Goal: Task Accomplishment & Management: Complete application form

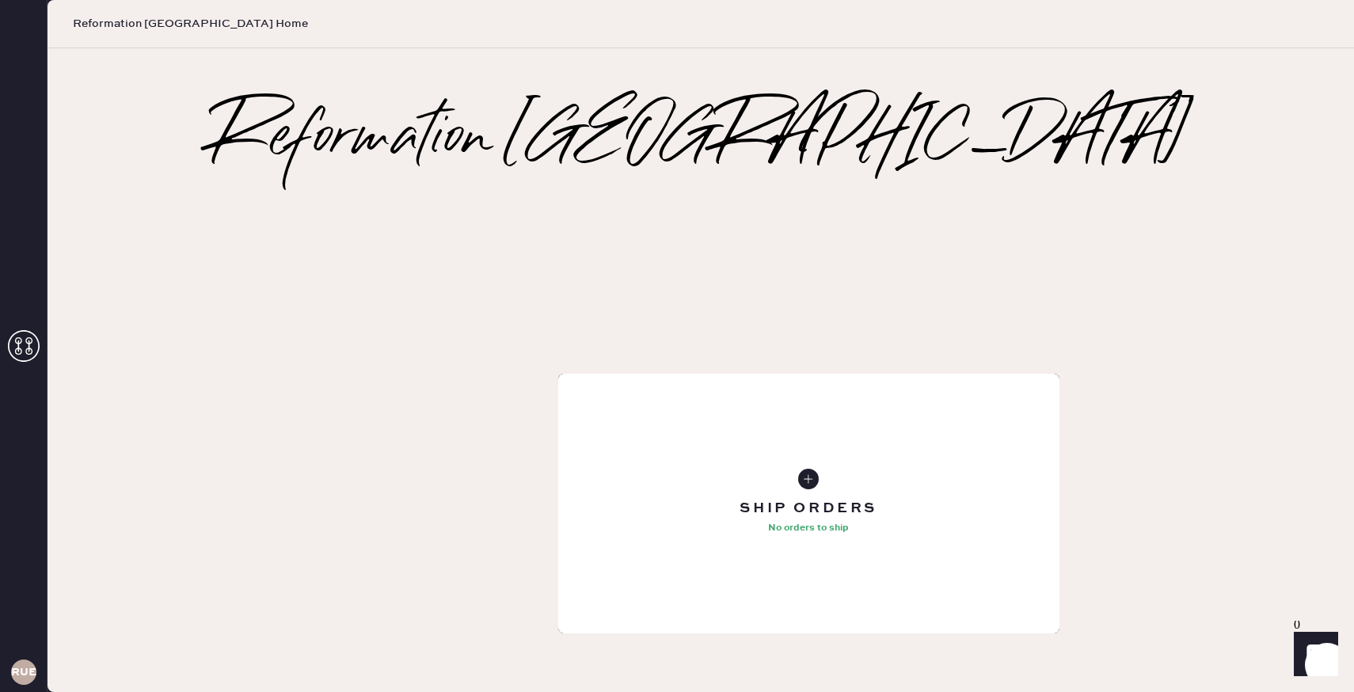
click at [558, 374] on div "Tailoring Order" at bounding box center [808, 504] width 501 height 260
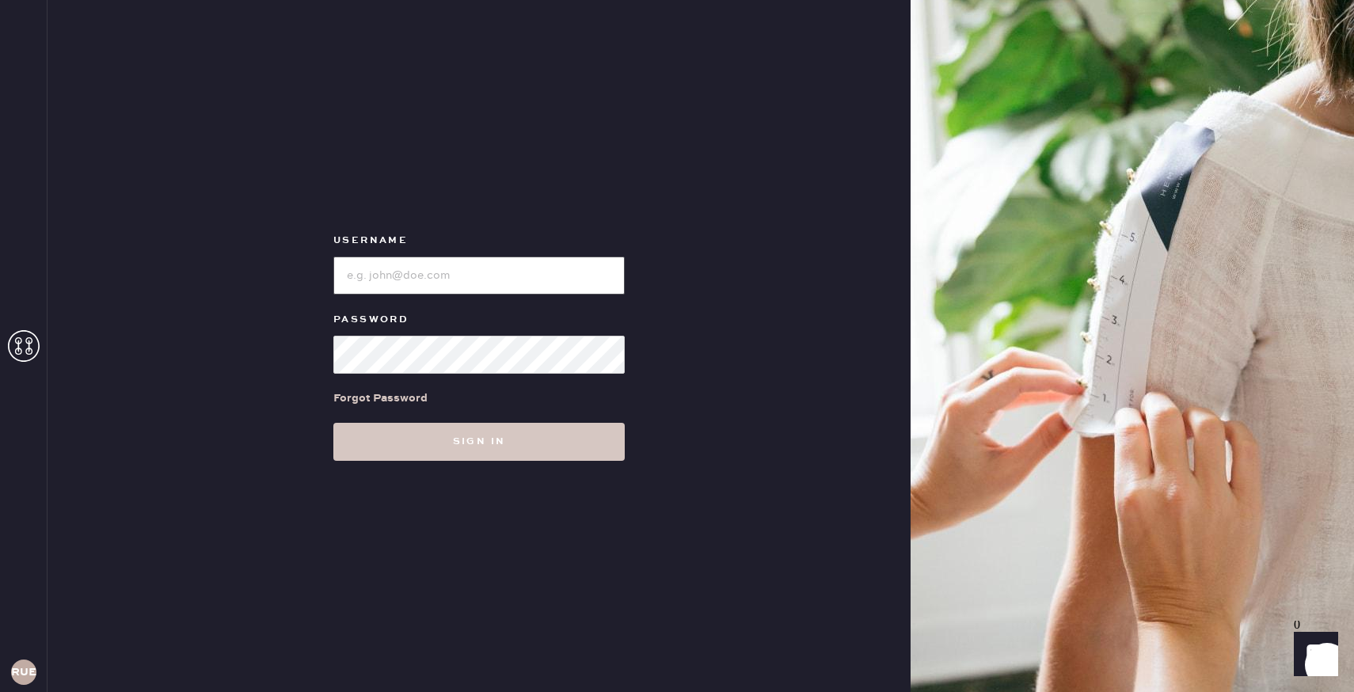
type input "reformationuppereastside"
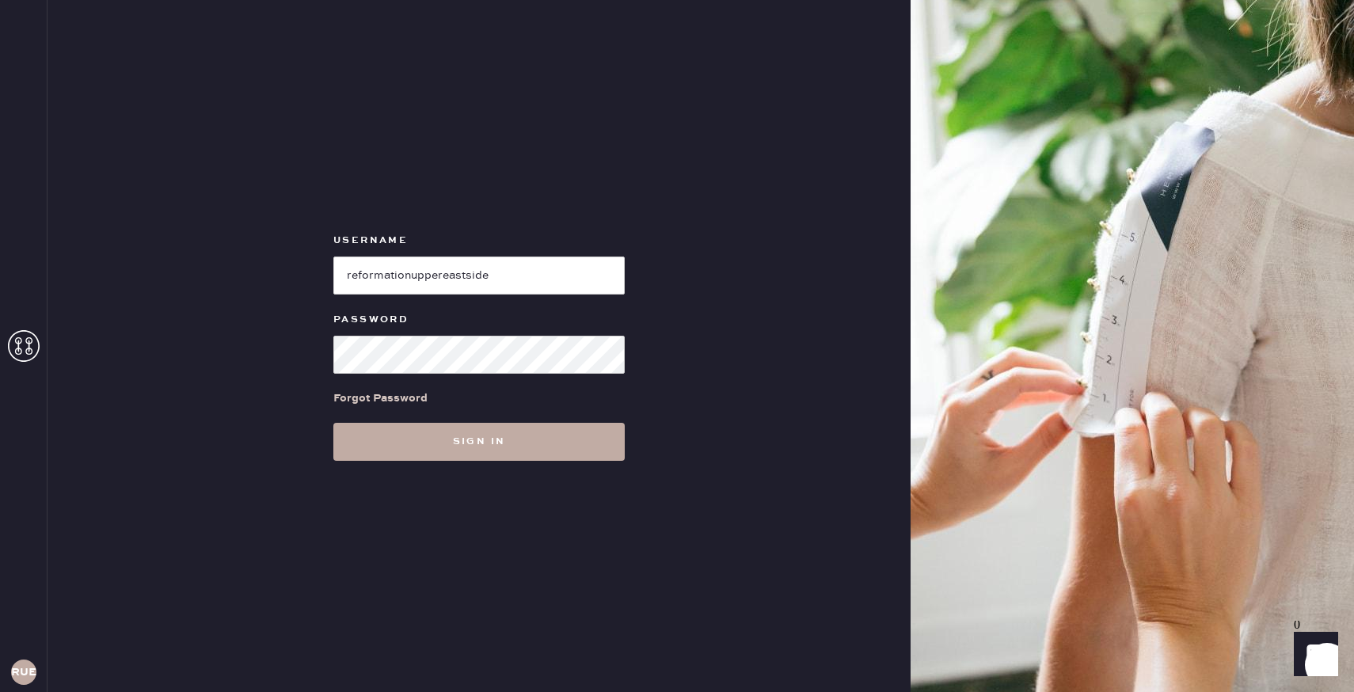
click at [430, 449] on button "Sign in" at bounding box center [478, 442] width 291 height 38
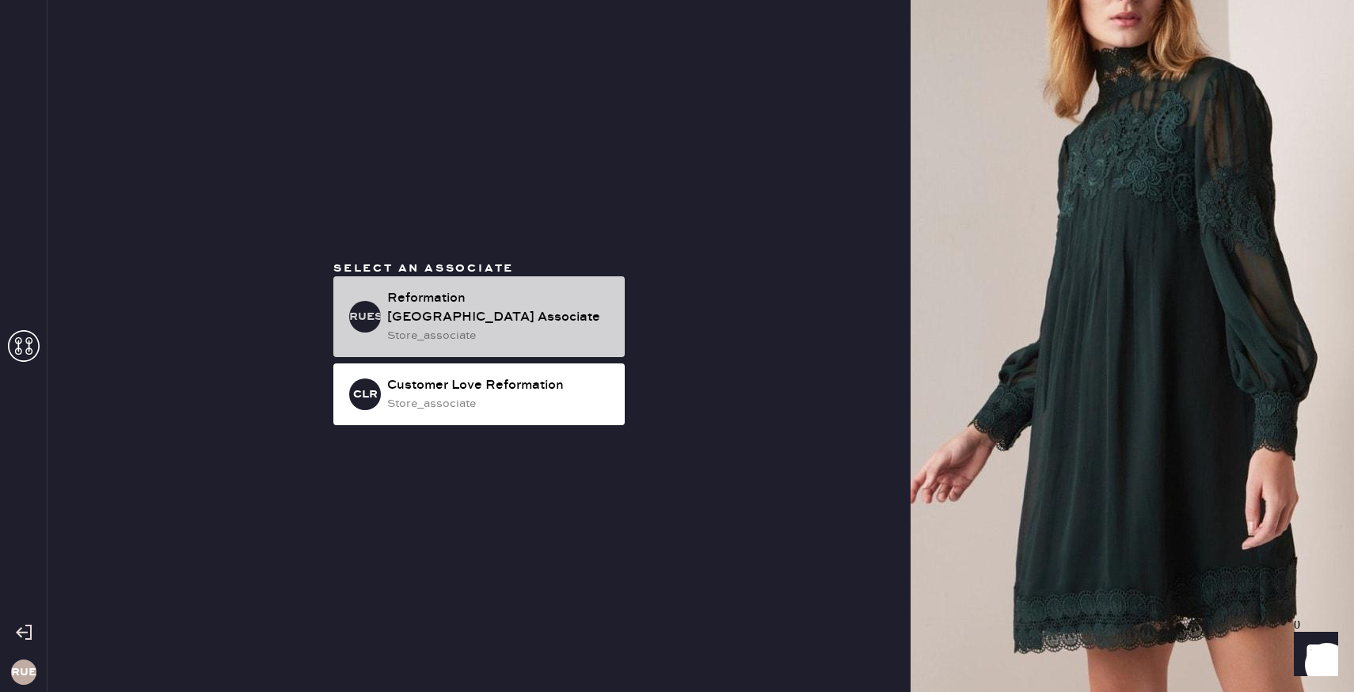
click at [447, 295] on div "Reformation [GEOGRAPHIC_DATA] Associate" at bounding box center [499, 308] width 225 height 38
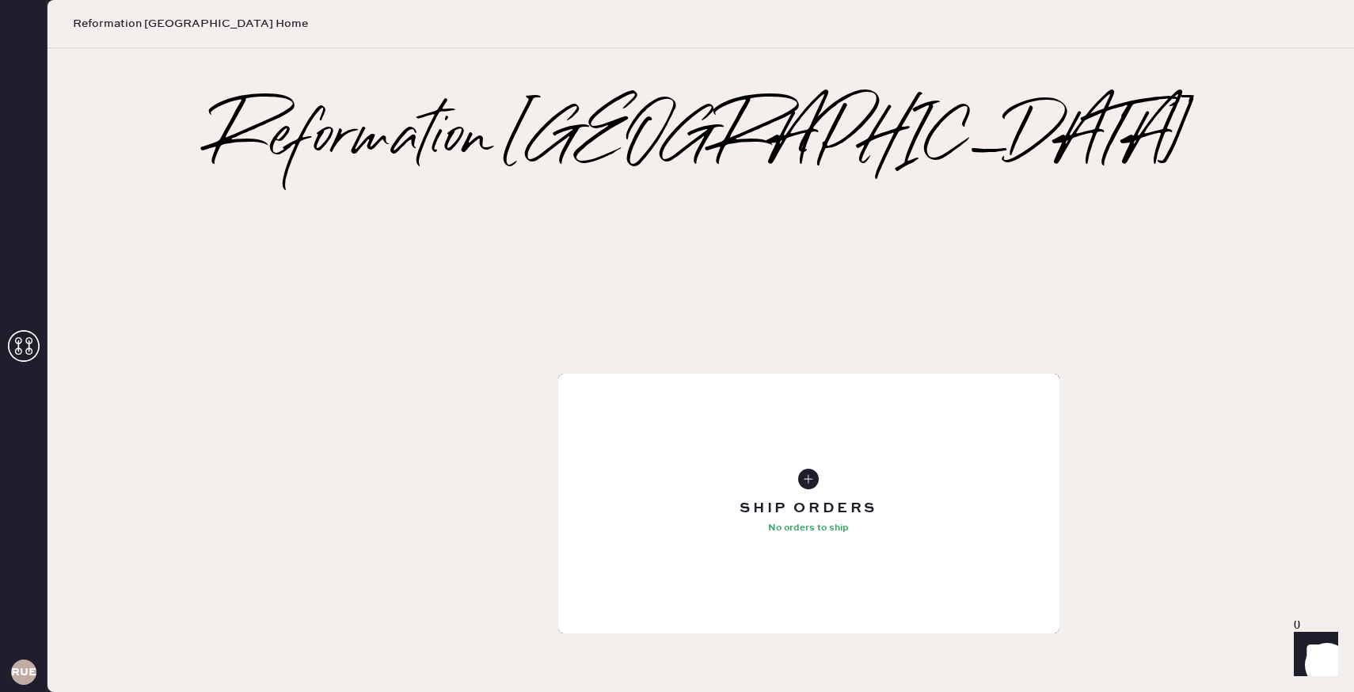
click at [558, 374] on div "Tailoring Order" at bounding box center [808, 504] width 501 height 260
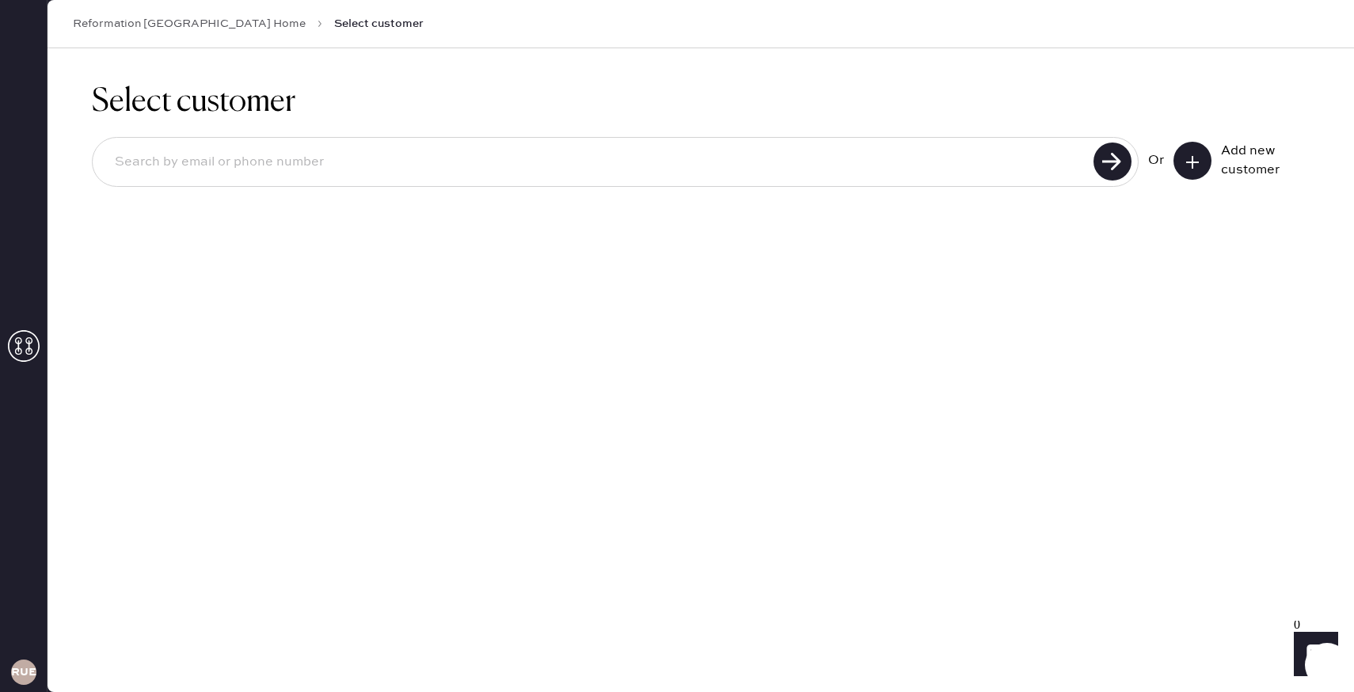
click at [1191, 154] on icon at bounding box center [1192, 162] width 16 height 16
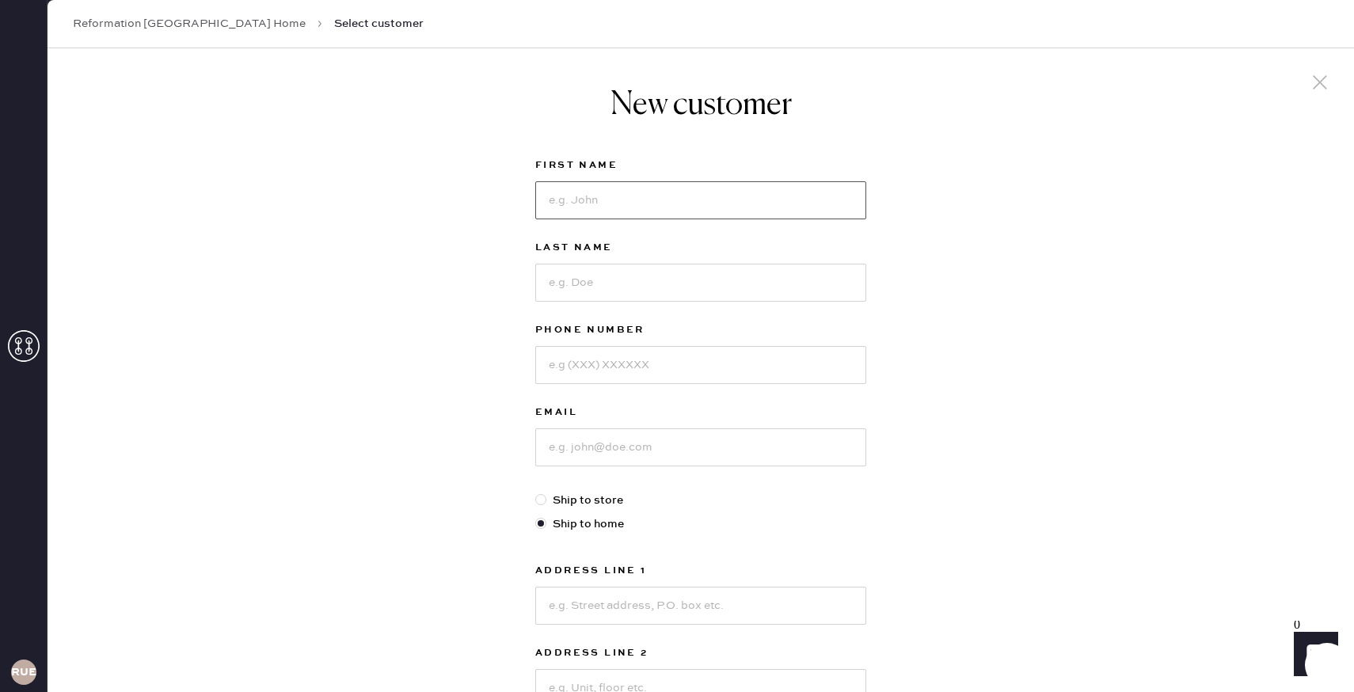
click at [737, 198] on input at bounding box center [700, 200] width 331 height 38
type input "[PERSON_NAME]"
click at [648, 286] on input at bounding box center [700, 283] width 331 height 38
type input "Gray"
click at [652, 366] on input at bounding box center [700, 365] width 331 height 38
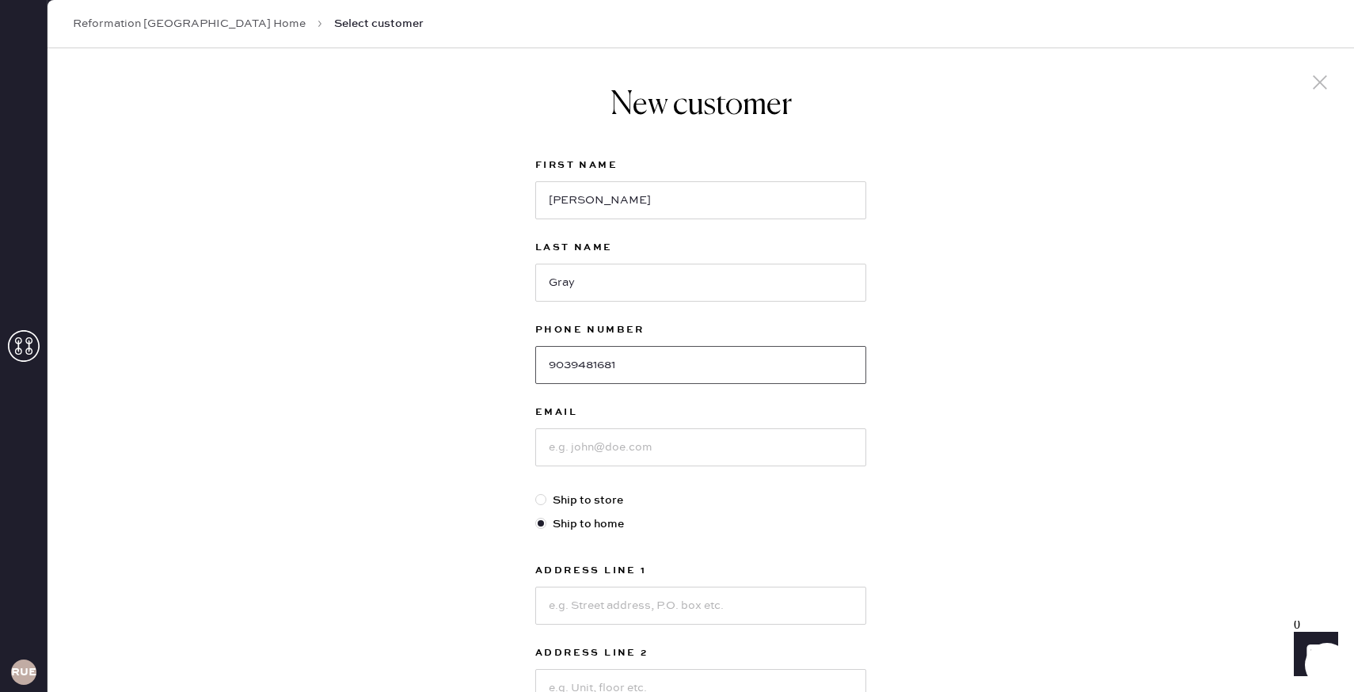
type input "9039481681"
click at [637, 431] on input at bounding box center [700, 447] width 331 height 38
type input "g"
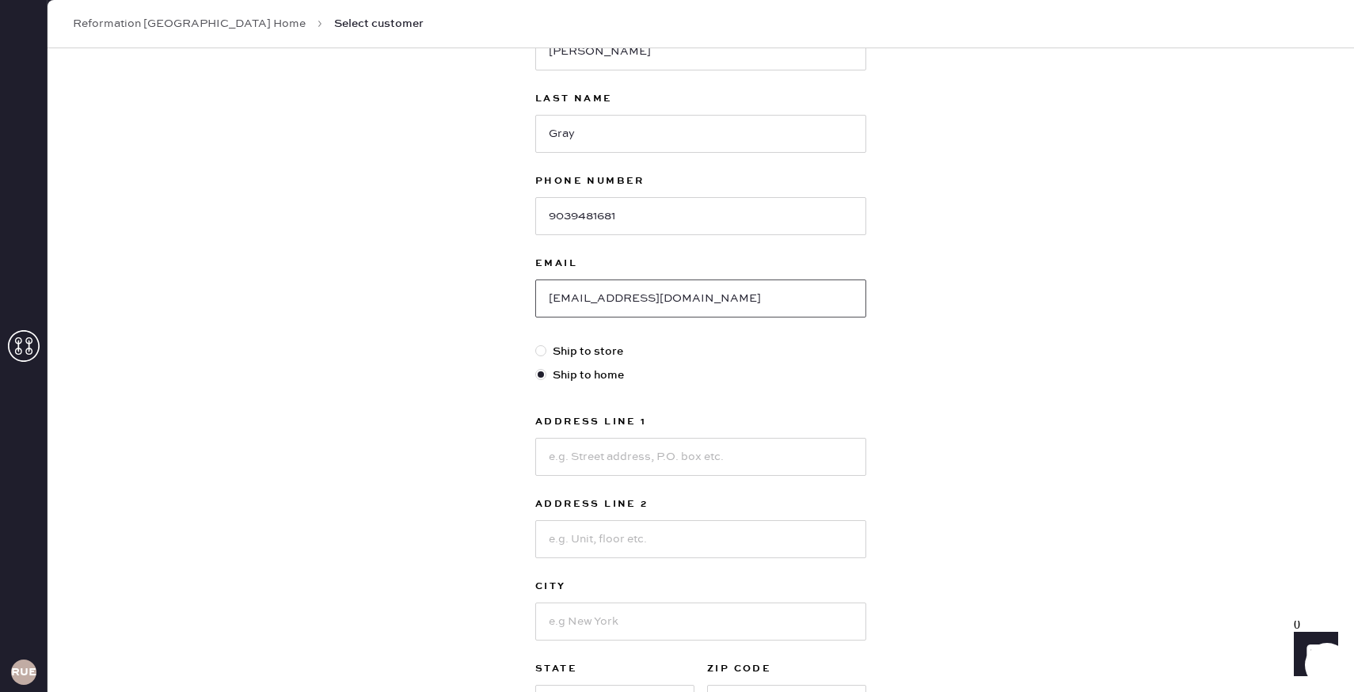
scroll to position [236, 0]
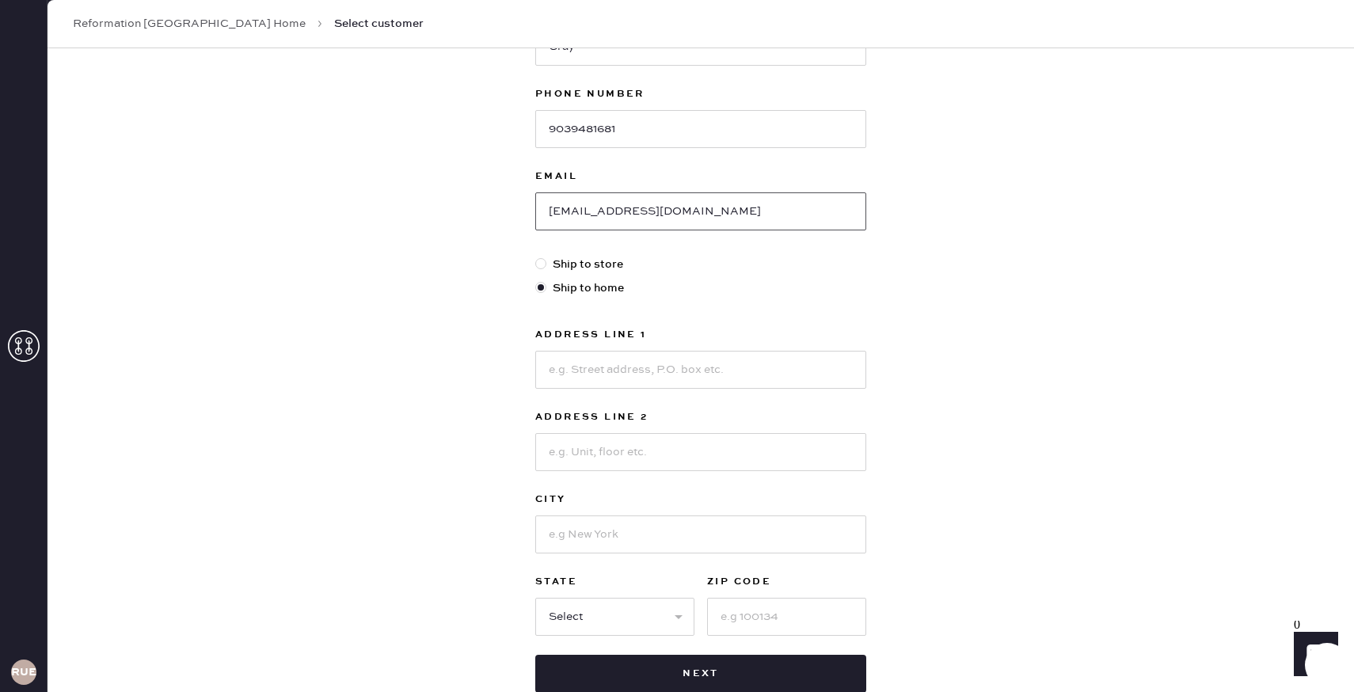
type input "[EMAIL_ADDRESS][DOMAIN_NAME]"
click at [615, 379] on input at bounding box center [700, 370] width 331 height 38
type input "569 [GEOGRAPHIC_DATA]"
click at [597, 543] on input at bounding box center [700, 534] width 331 height 38
type input "[US_STATE]"
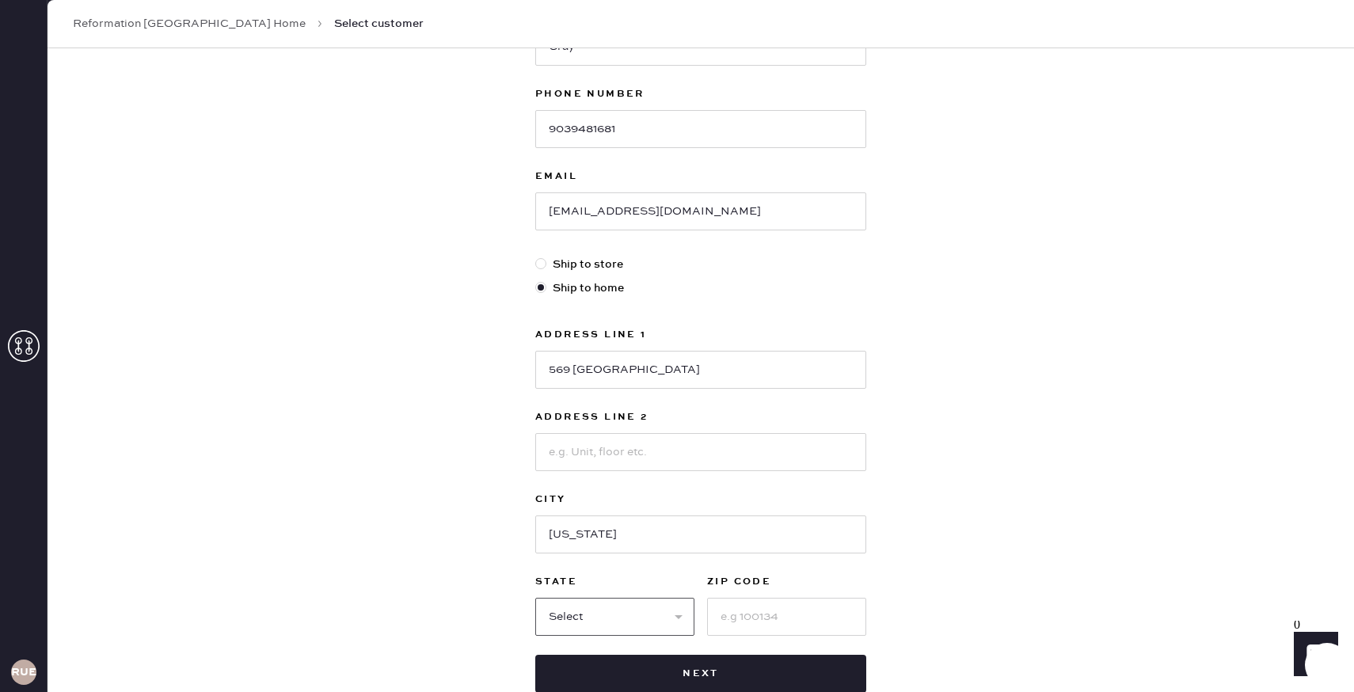
click at [601, 613] on select "Select AK AL AR AZ CA CO CT [GEOGRAPHIC_DATA] DE FL [GEOGRAPHIC_DATA] HI [GEOGR…" at bounding box center [614, 617] width 159 height 38
select select "NY"
click at [741, 603] on input at bounding box center [786, 617] width 159 height 38
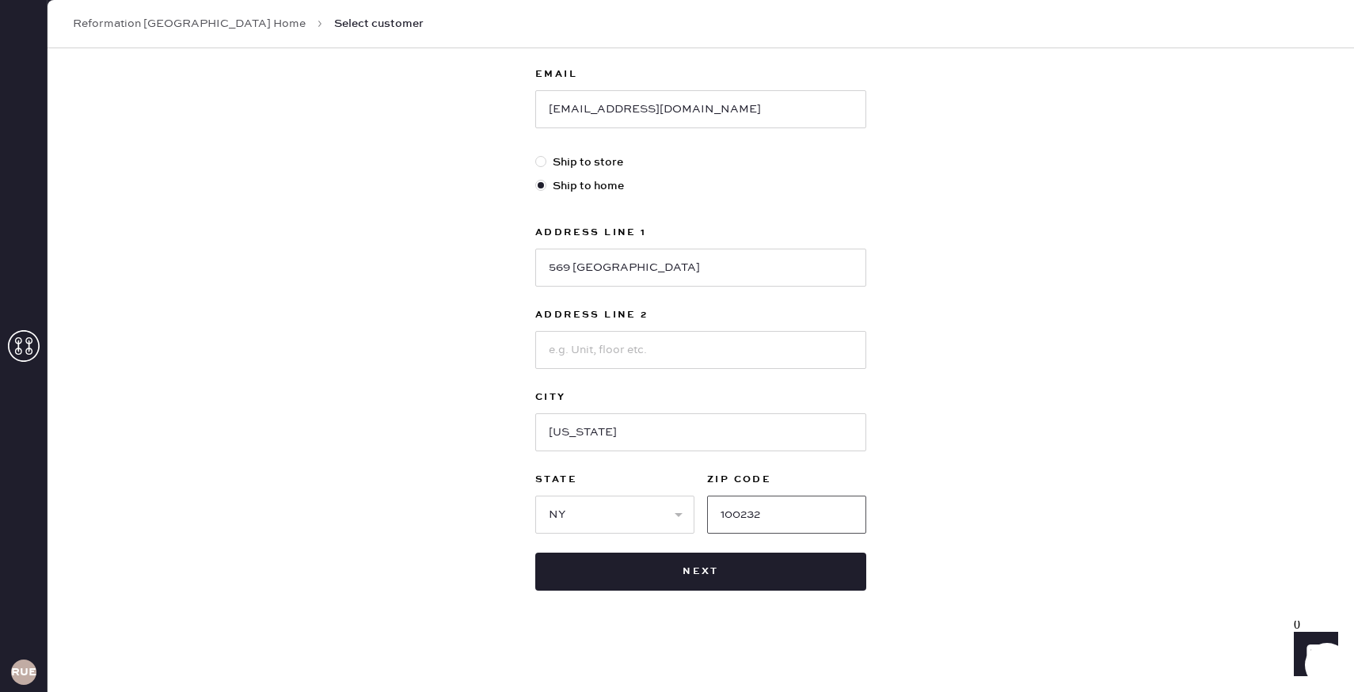
scroll to position [337, 0]
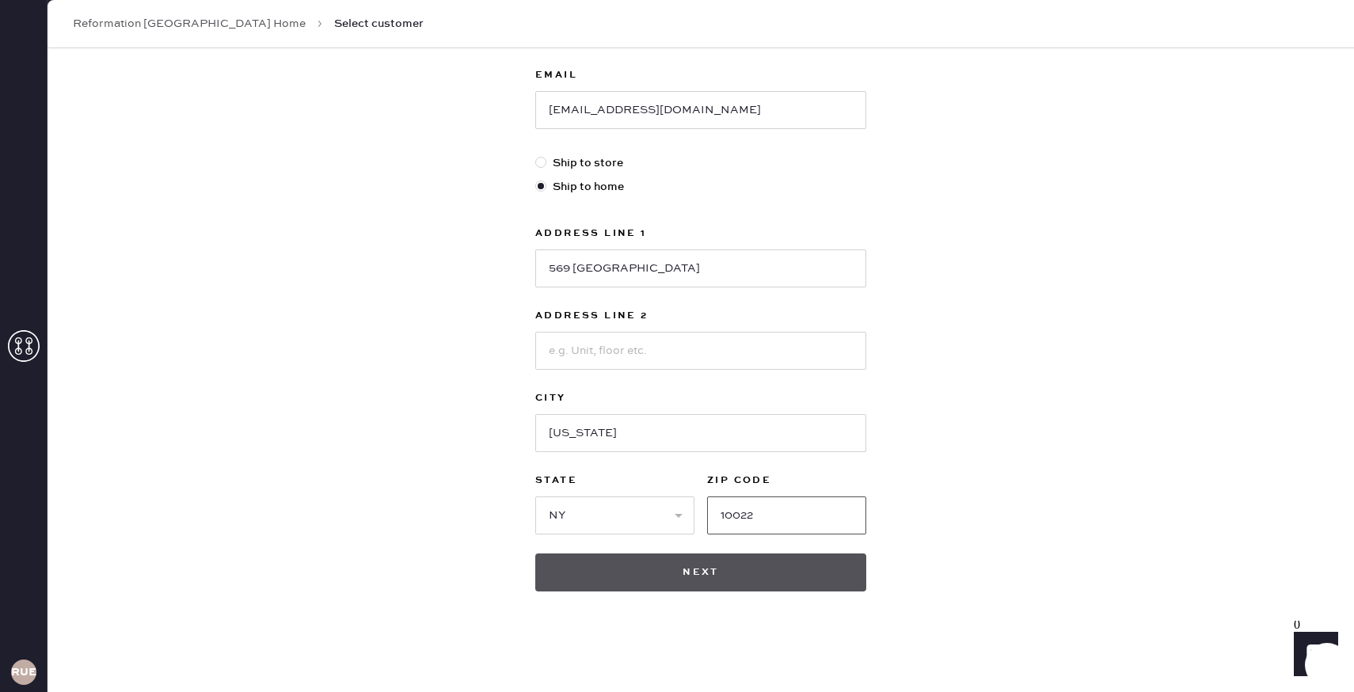
type input "10022"
click at [800, 572] on button "Next" at bounding box center [700, 572] width 331 height 38
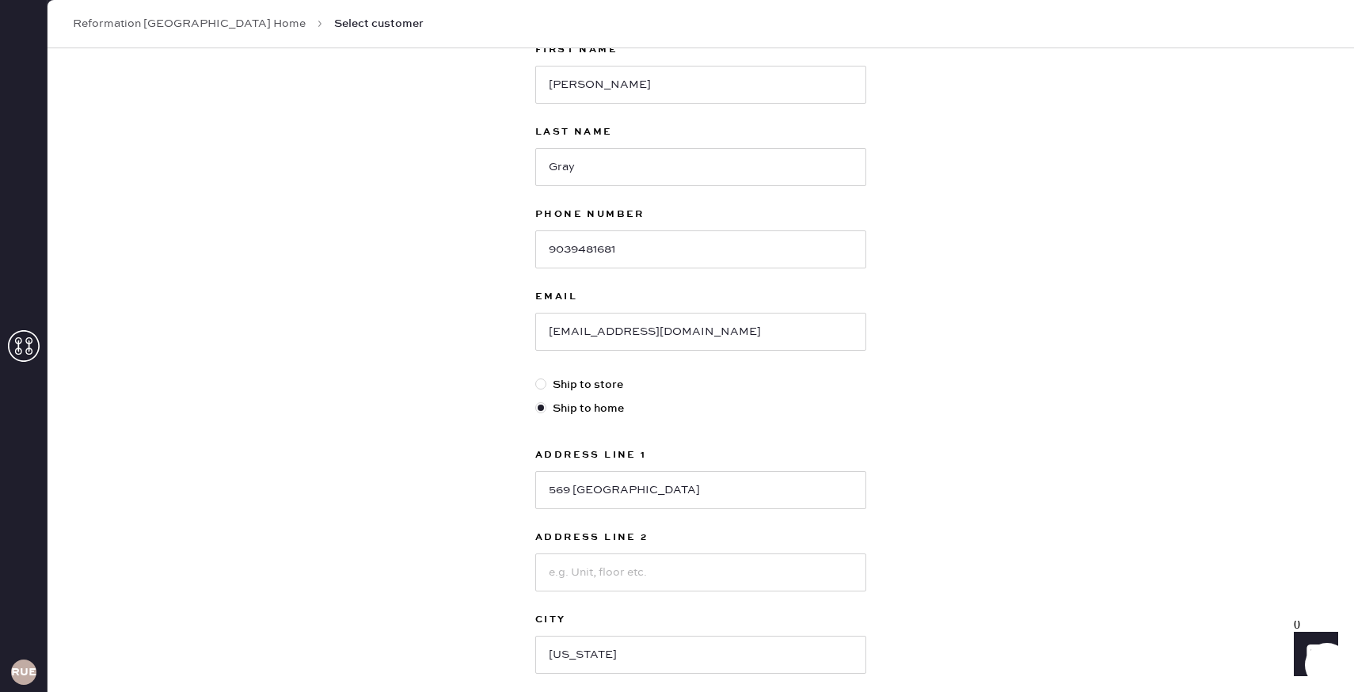
scroll to position [105, 0]
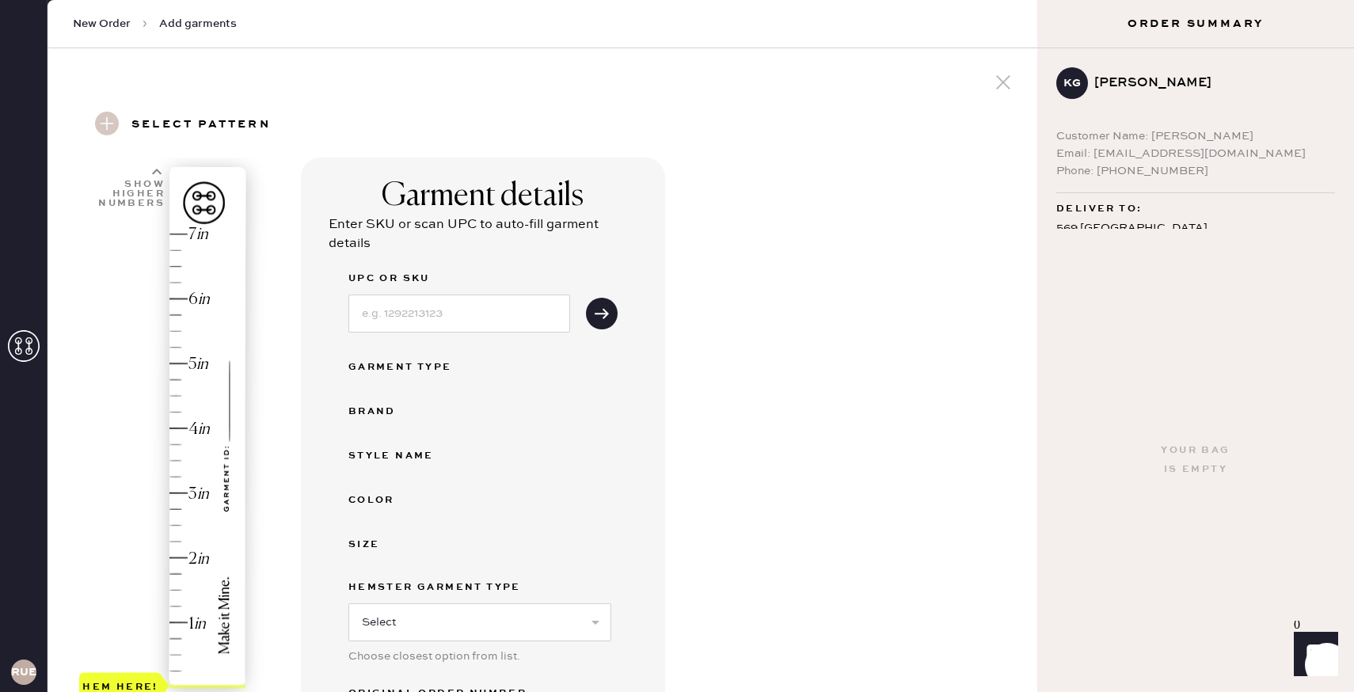
scroll to position [100, 0]
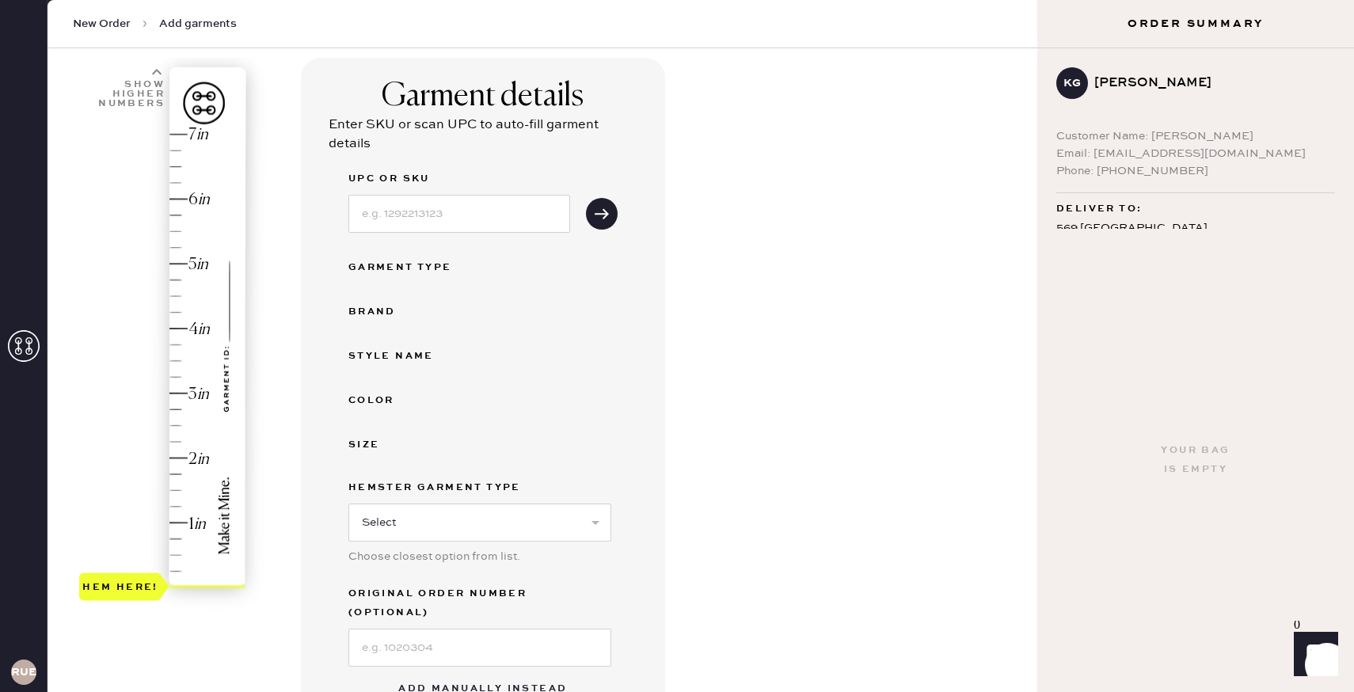
click at [178, 464] on div "Hem here!" at bounding box center [163, 360] width 169 height 467
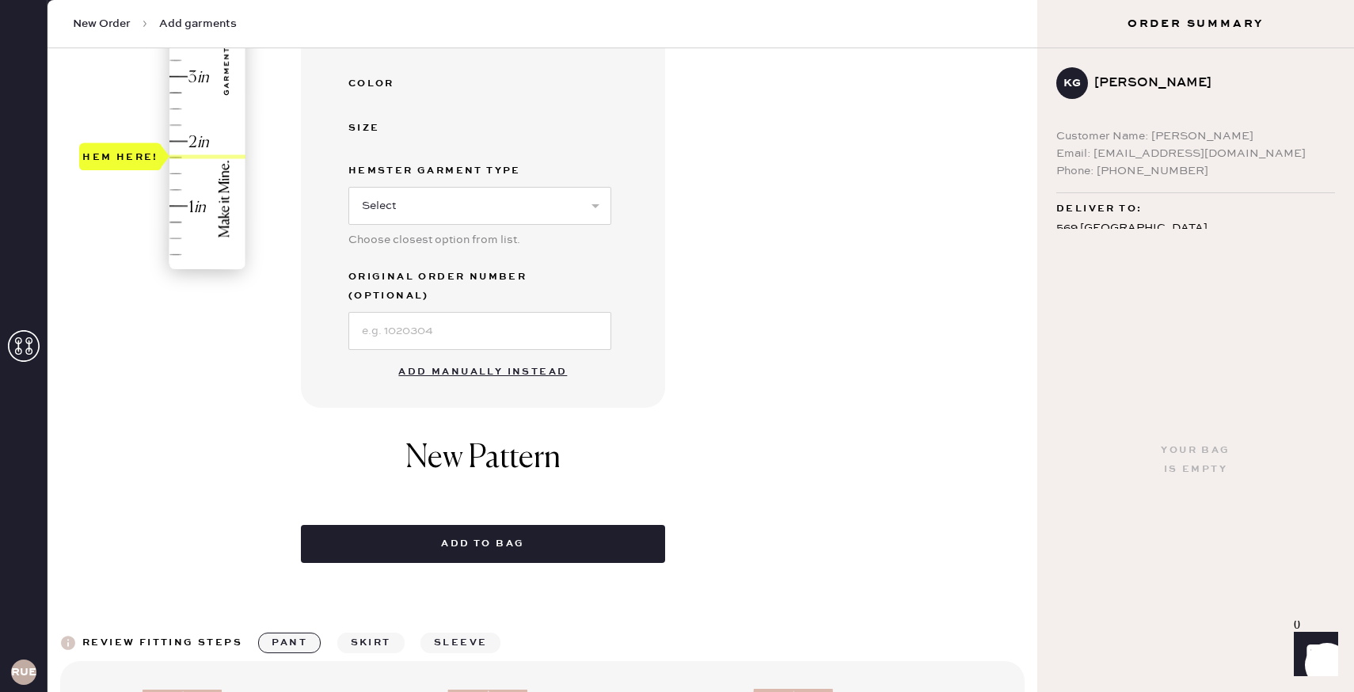
scroll to position [453, 0]
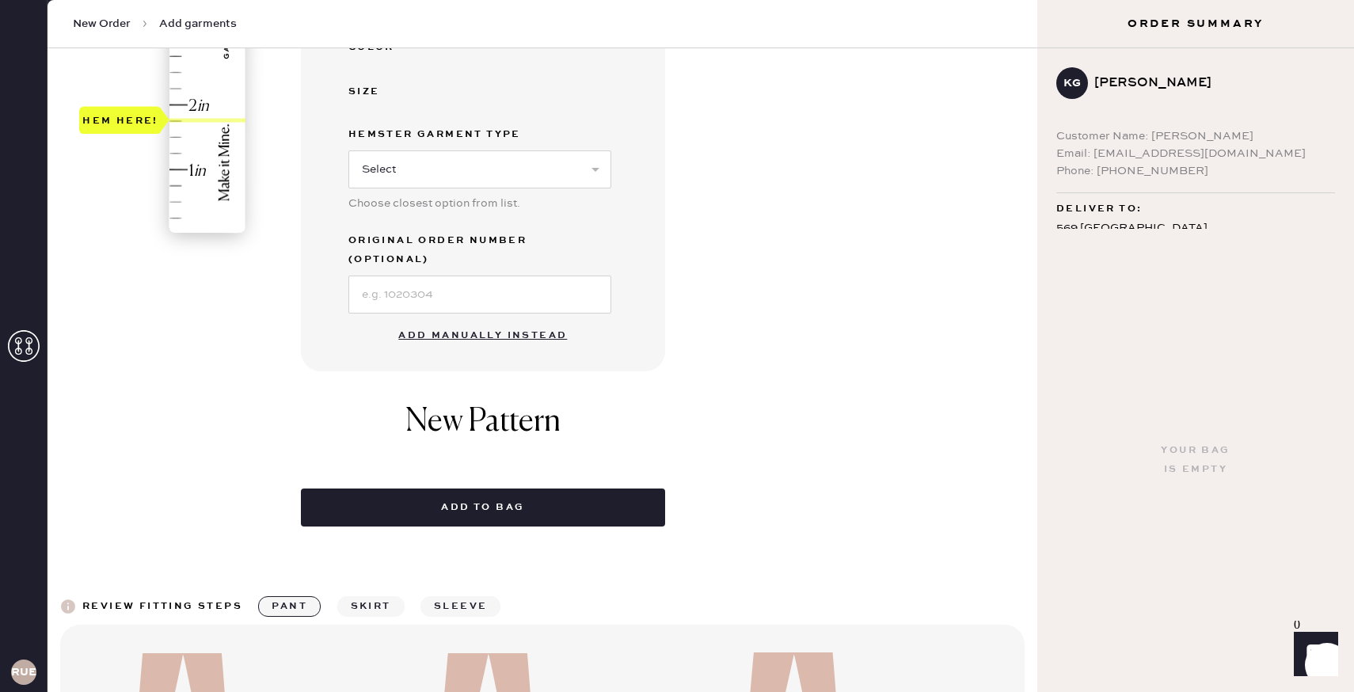
click at [508, 321] on button "Add manually instead" at bounding box center [483, 336] width 188 height 32
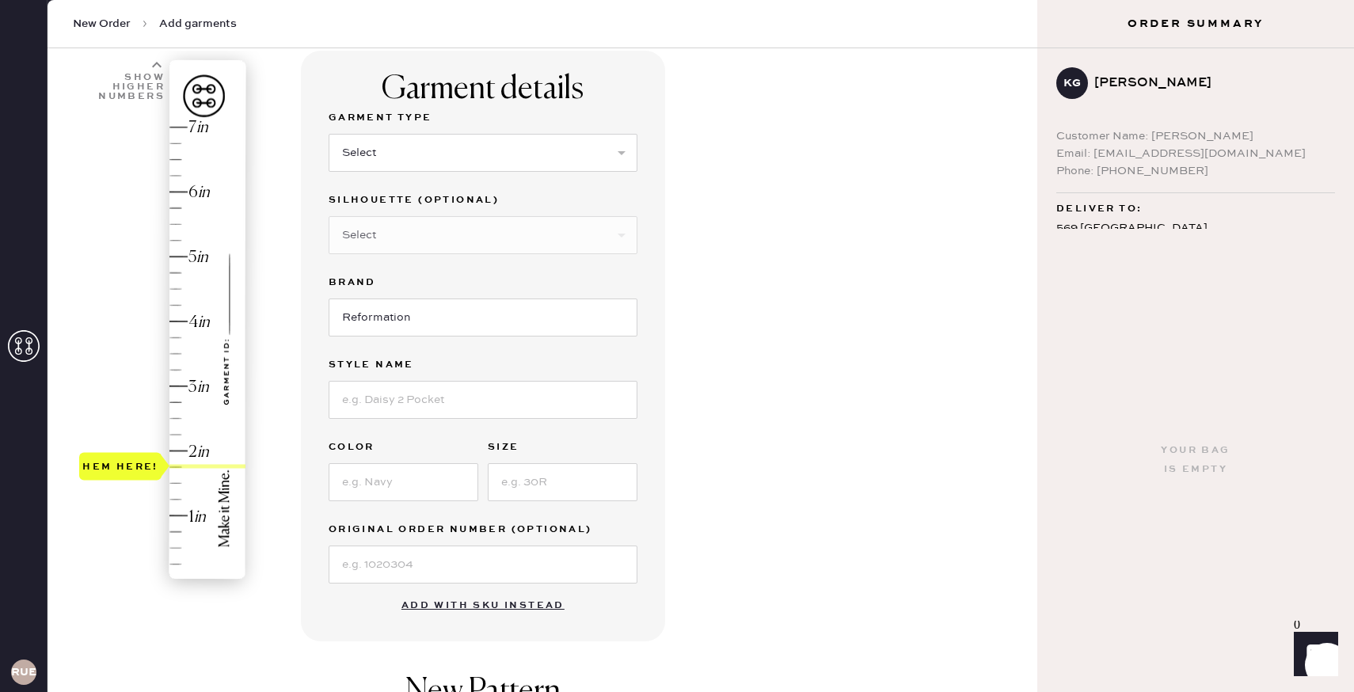
scroll to position [11, 0]
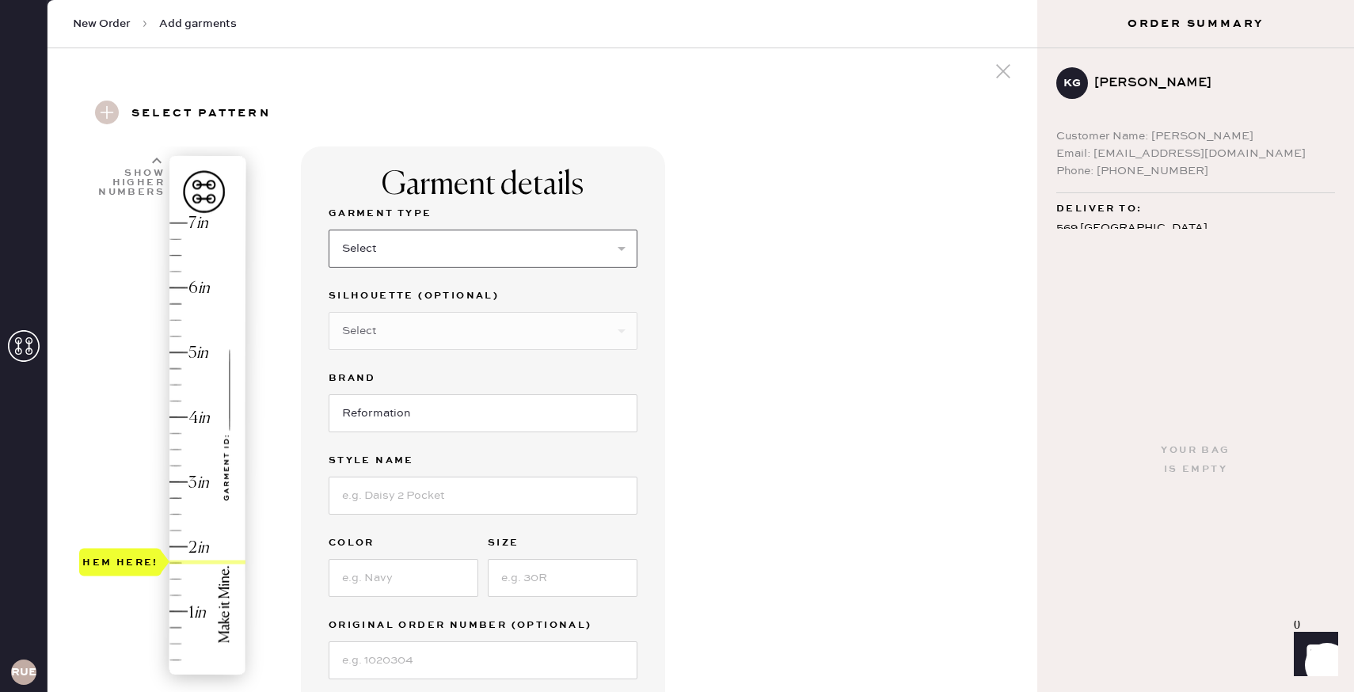
click at [477, 257] on select "Select Basic Skirt Jeans Leggings Pants Shorts Basic Sleeved Dress Basic Sleeve…" at bounding box center [483, 249] width 309 height 38
select select "4"
click at [449, 333] on select "Select Joggers Shorts Cropped Flare Boot Cut Straight Skinny Other" at bounding box center [483, 331] width 309 height 38
select select "11"
click at [442, 496] on input at bounding box center [483, 496] width 309 height 38
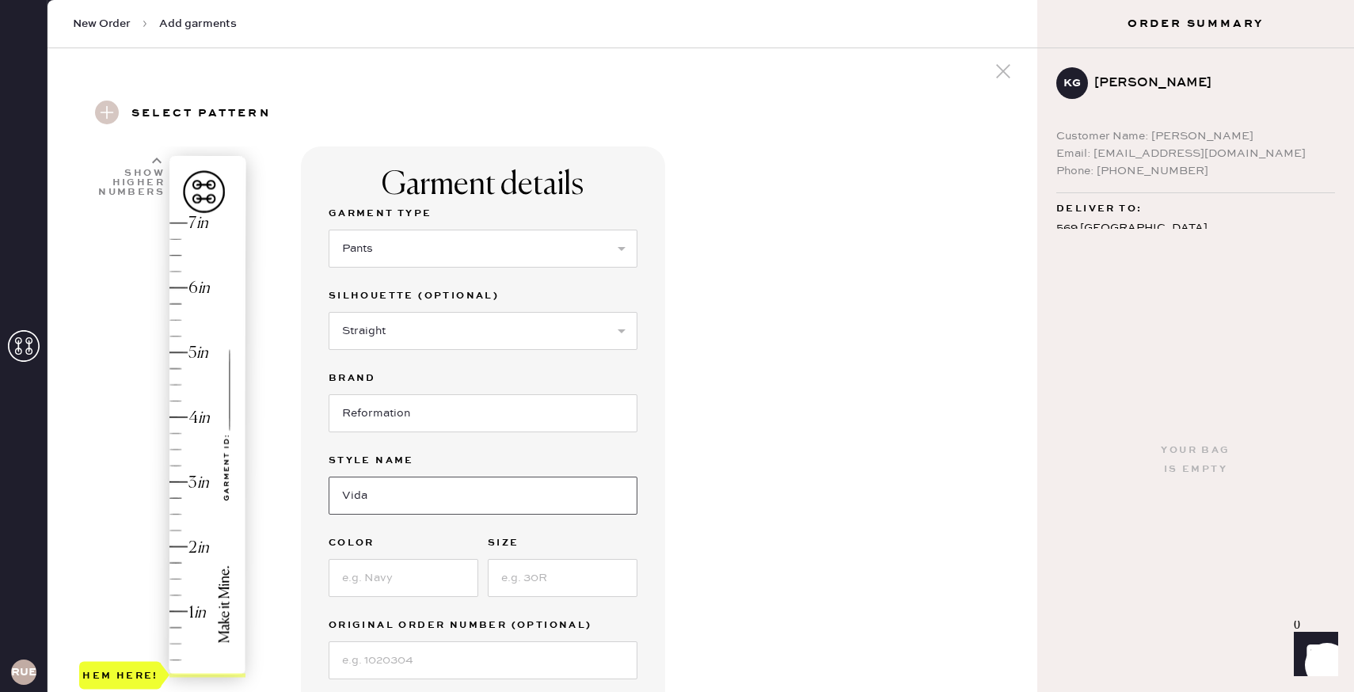
type input "Vida Low Rise Pant"
click at [407, 576] on input at bounding box center [404, 578] width 150 height 38
type input "Mole"
click at [518, 580] on input at bounding box center [563, 578] width 150 height 38
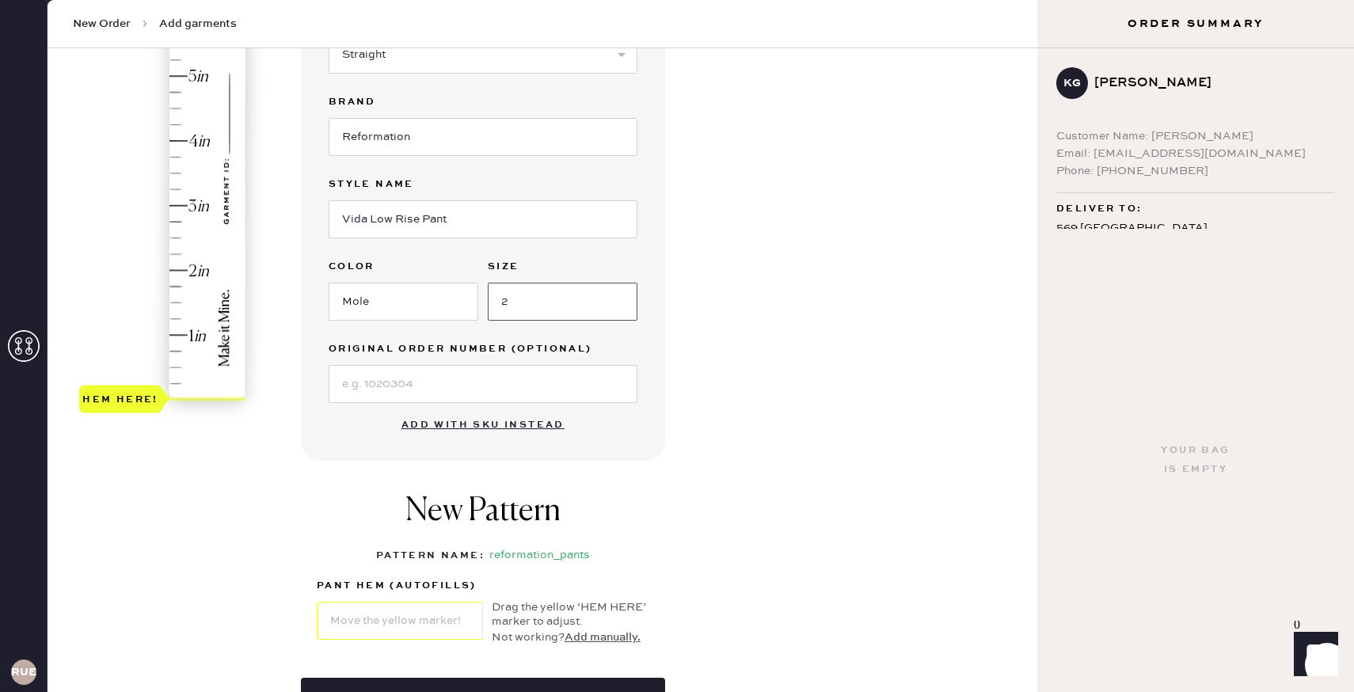
scroll to position [345, 0]
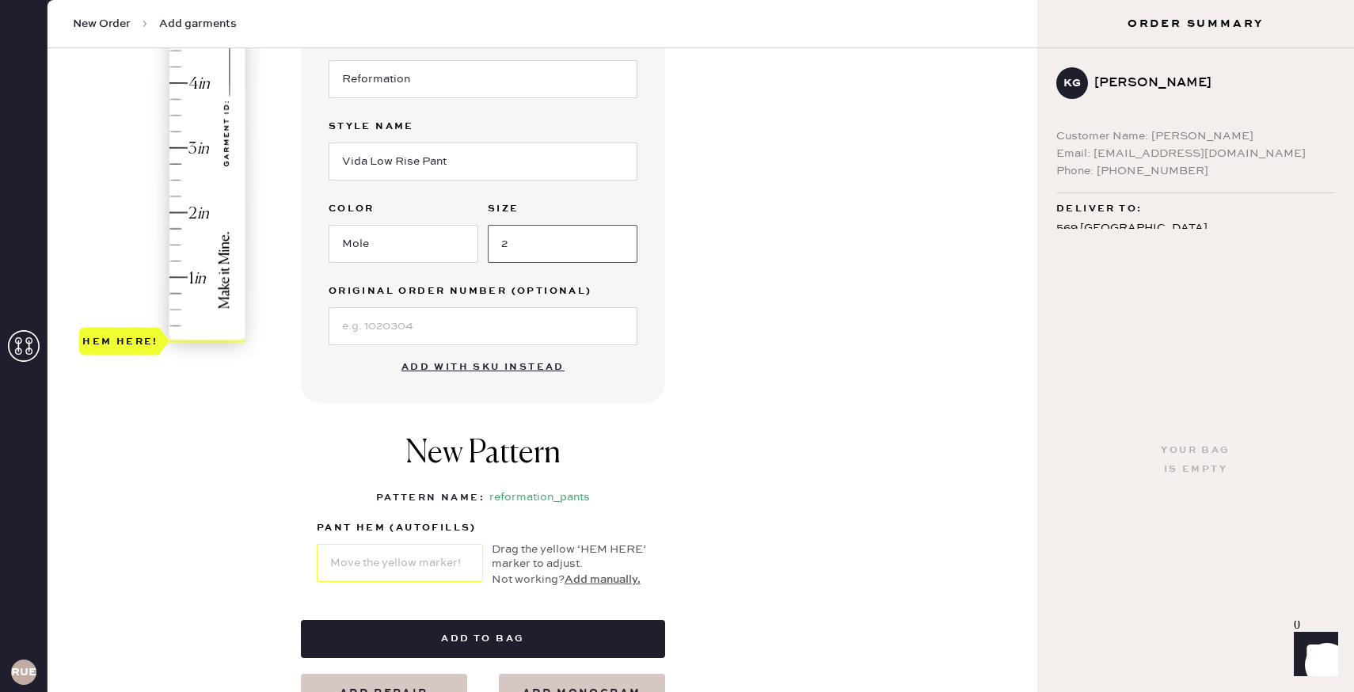
type input "2"
click at [187, 210] on div "Hem here!" at bounding box center [163, 115] width 169 height 467
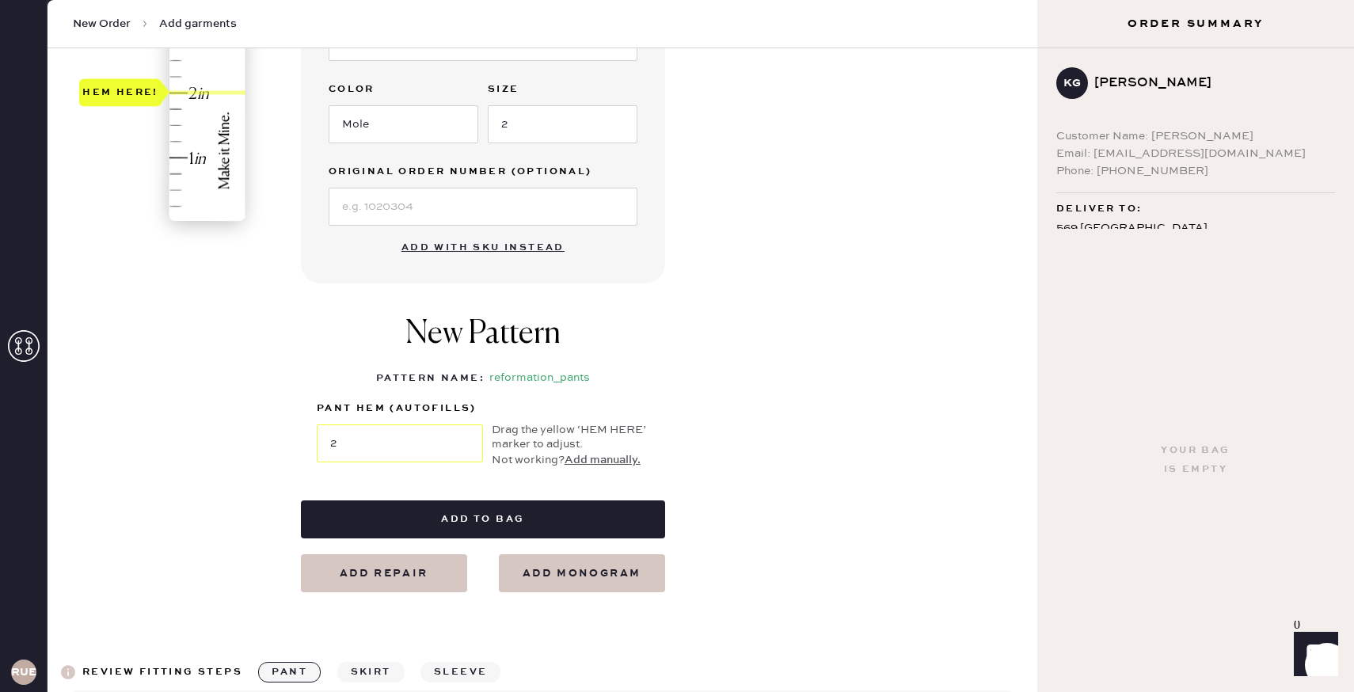
scroll to position [480, 0]
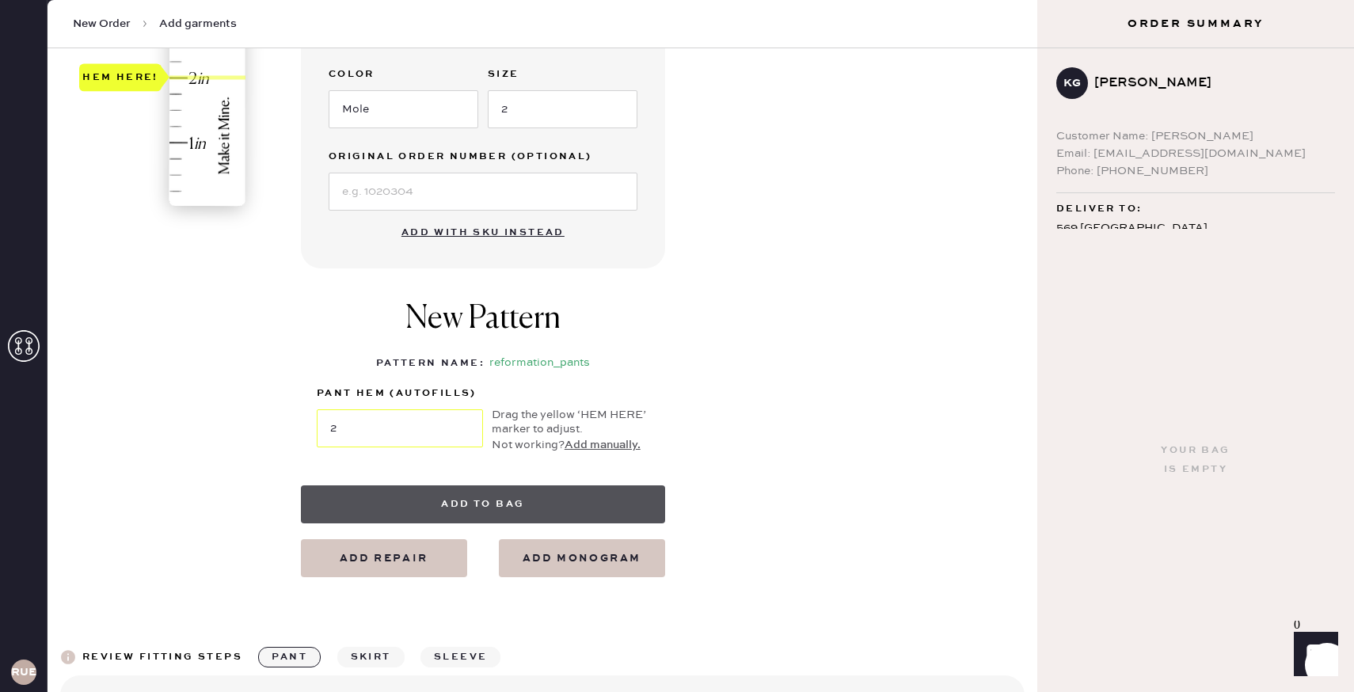
click at [565, 500] on button "Add to bag" at bounding box center [483, 504] width 364 height 38
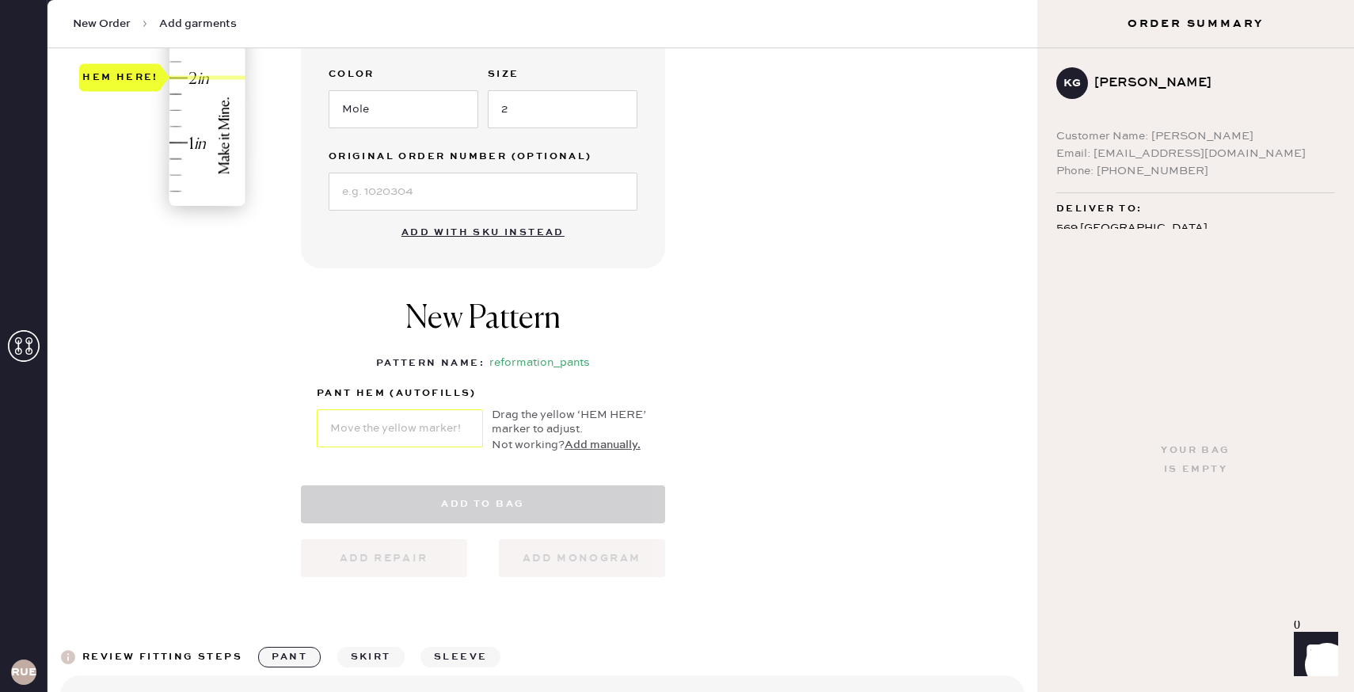
select select "4"
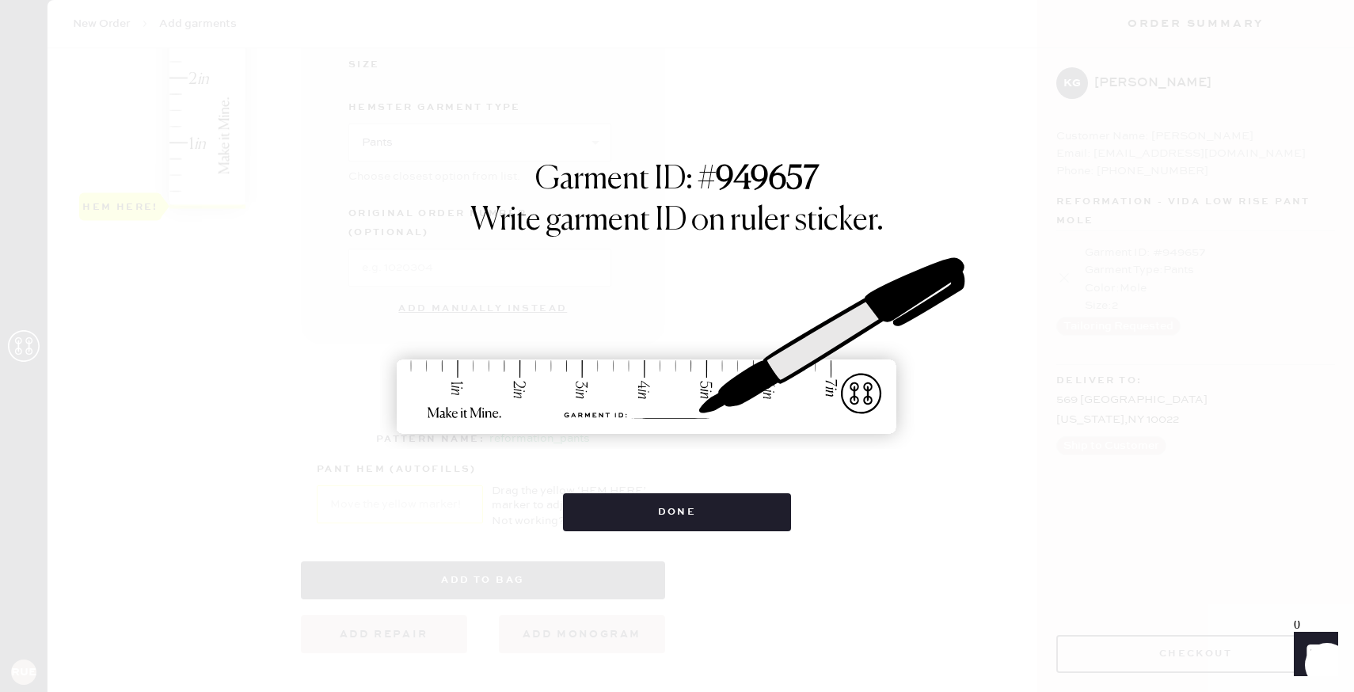
click at [665, 534] on div "Garment ID: # 949657 Write garment ID on ruler sticker. Done" at bounding box center [677, 346] width 1354 height 692
click at [667, 517] on button "Done" at bounding box center [677, 512] width 229 height 38
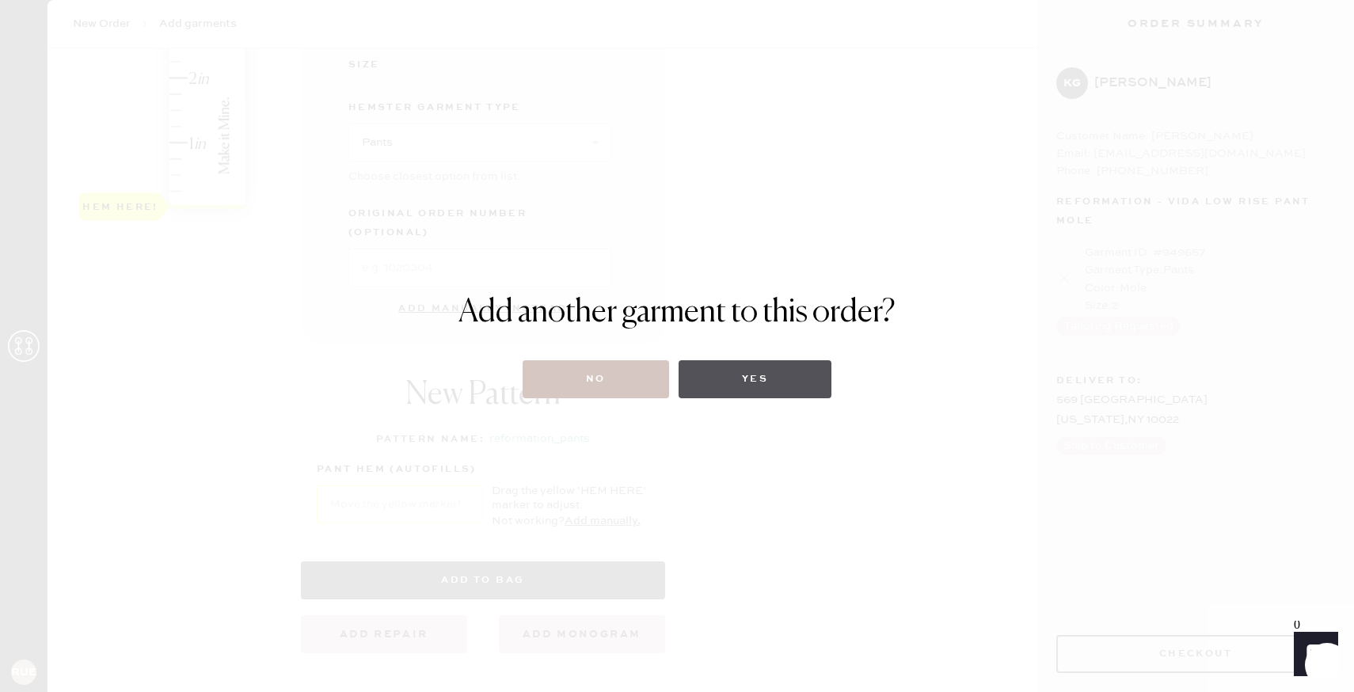
click at [736, 375] on button "Yes" at bounding box center [754, 379] width 153 height 38
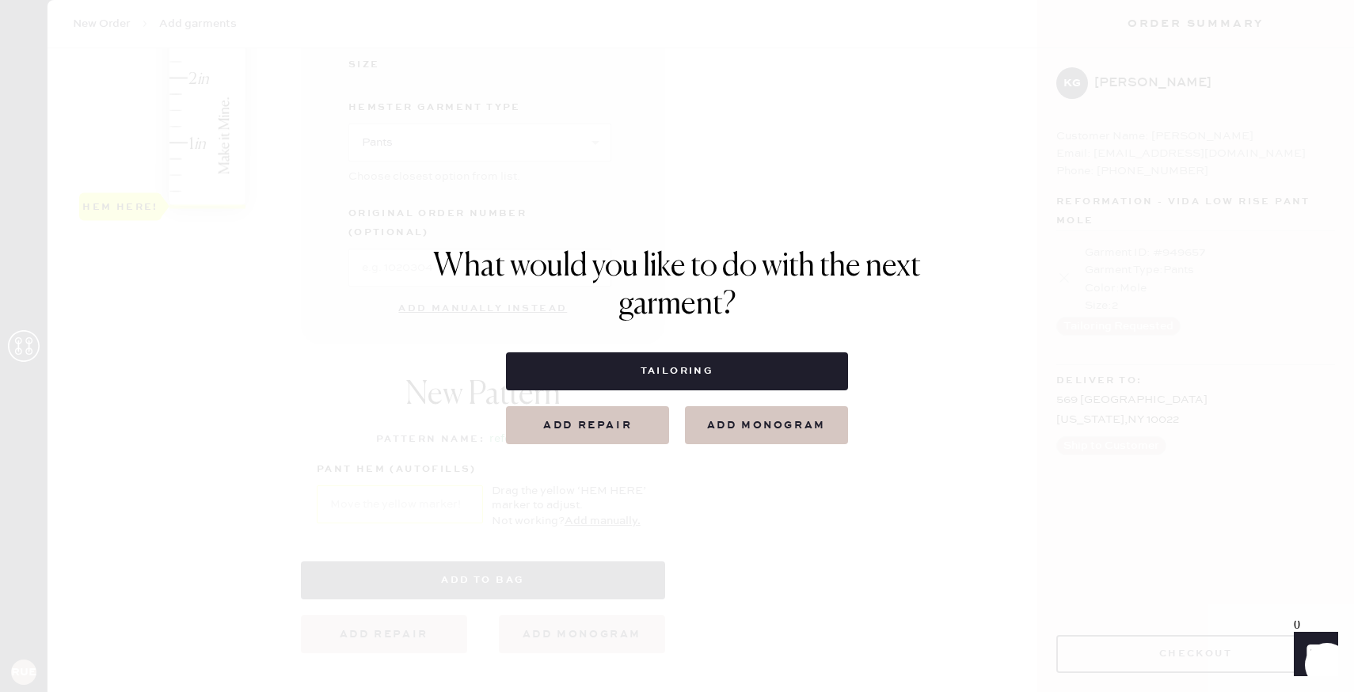
click at [736, 375] on button "Tailoring" at bounding box center [676, 371] width 341 height 38
select select
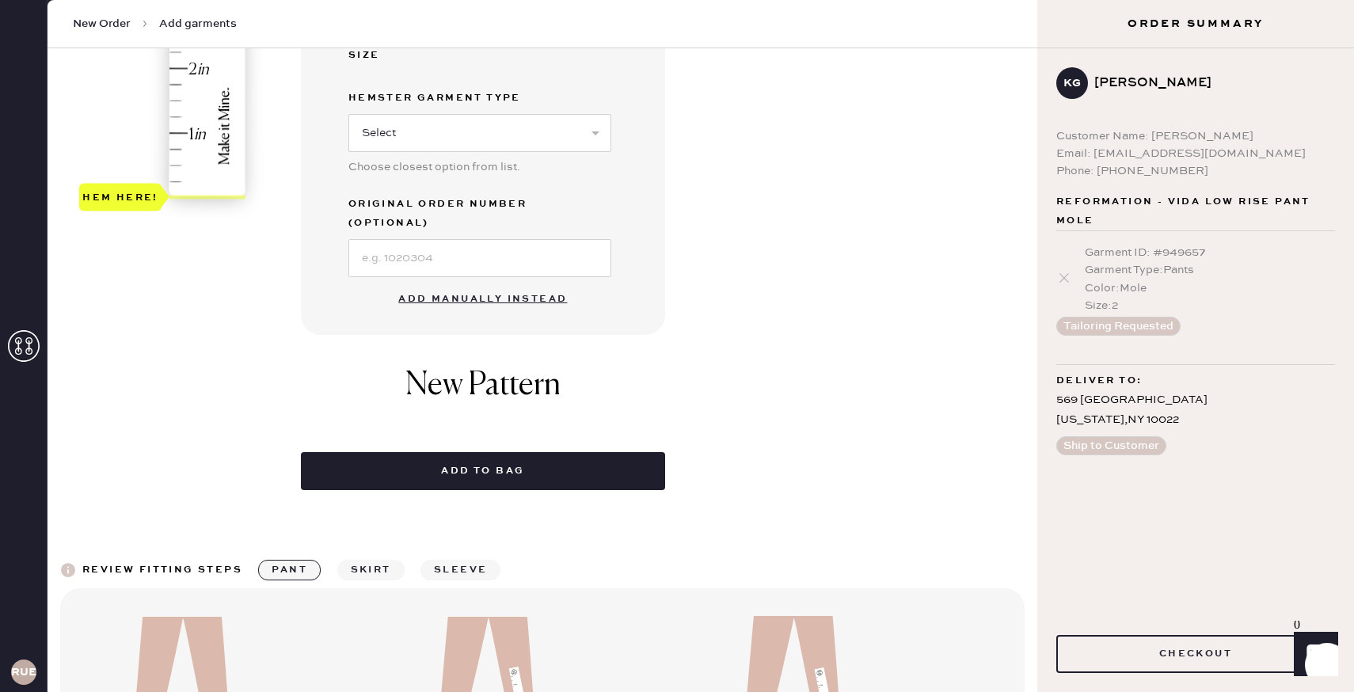
scroll to position [576, 0]
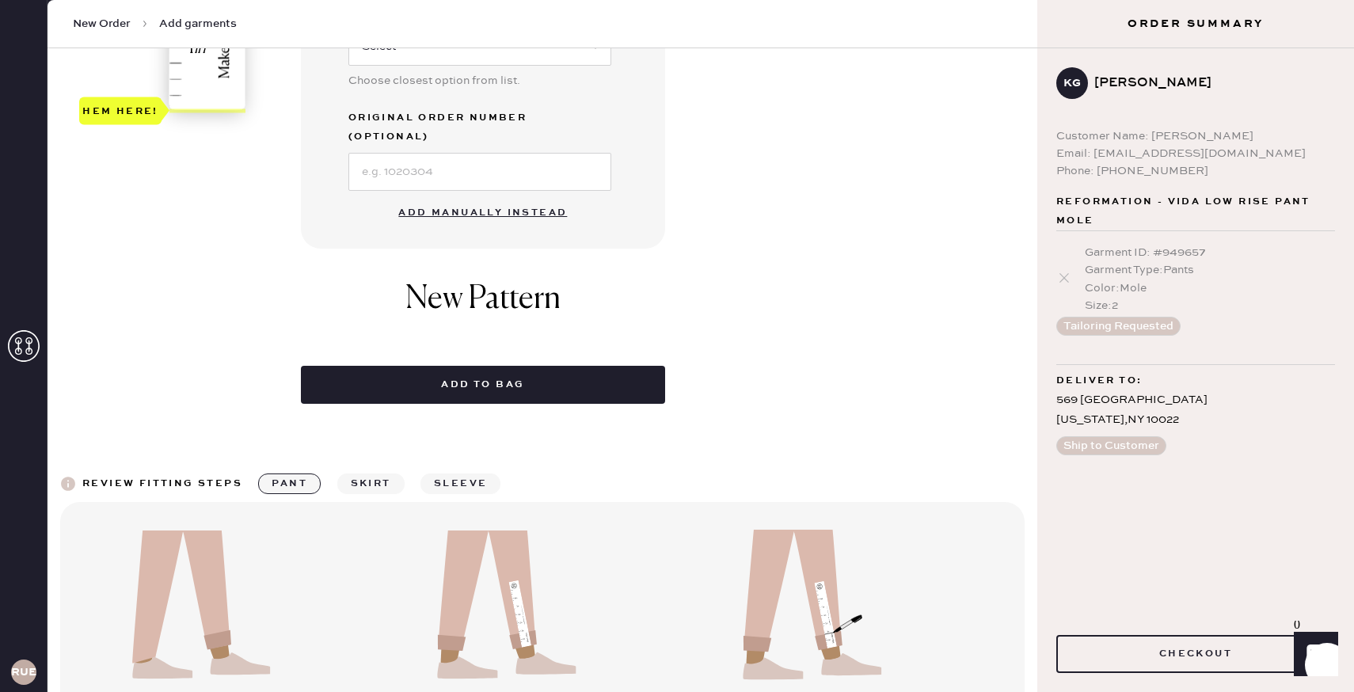
click at [452, 197] on button "Add manually instead" at bounding box center [483, 213] width 188 height 32
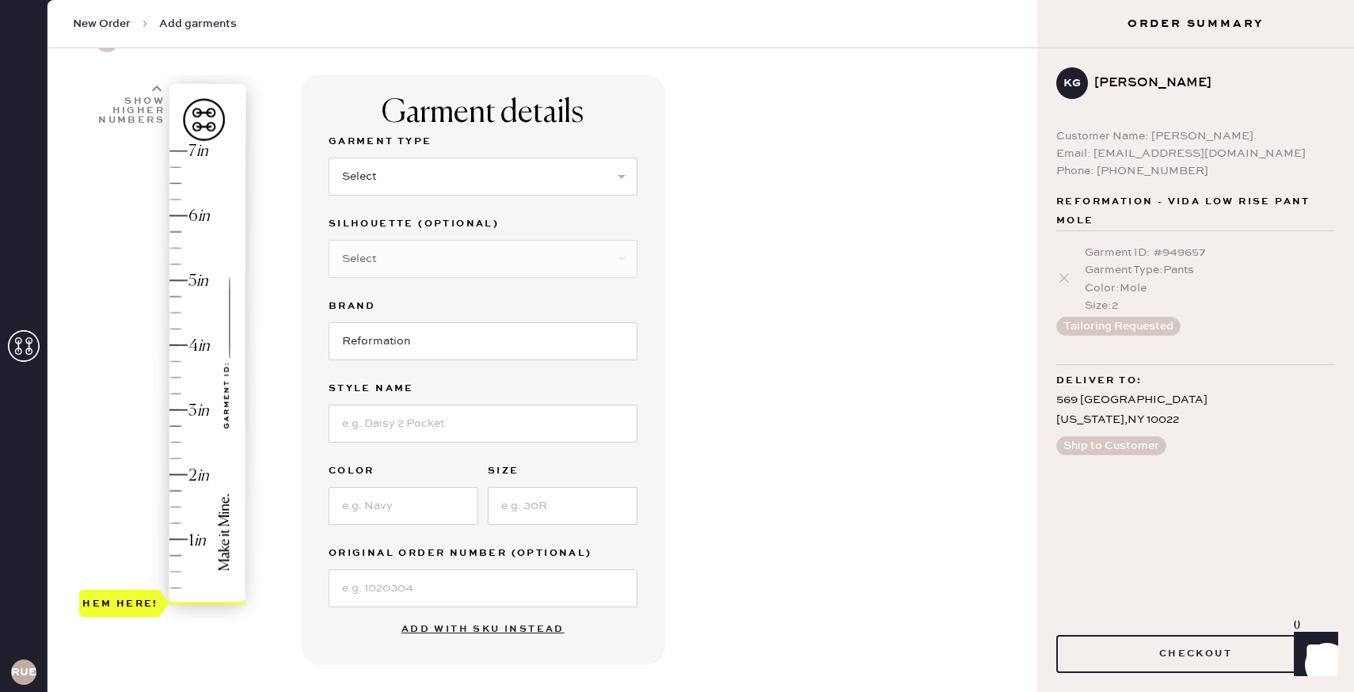
scroll to position [68, 0]
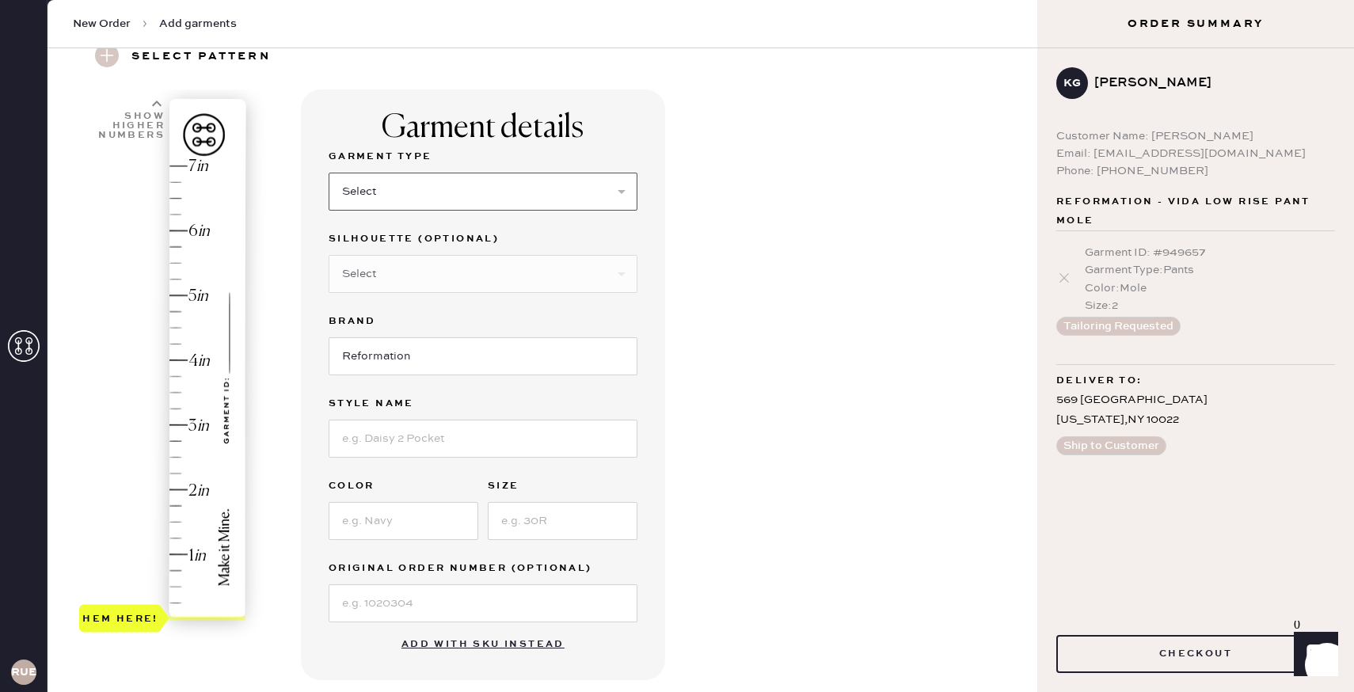
click at [412, 181] on select "Select Basic Skirt Jeans Leggings Pants Shorts Basic Sleeved Dress Basic Sleeve…" at bounding box center [483, 192] width 309 height 38
select select "4"
click at [404, 277] on select "Select Joggers Shorts Cropped Flare Boot Cut Straight Skinny Other" at bounding box center [483, 274] width 309 height 38
select select "11"
click at [399, 433] on input at bounding box center [483, 439] width 309 height 38
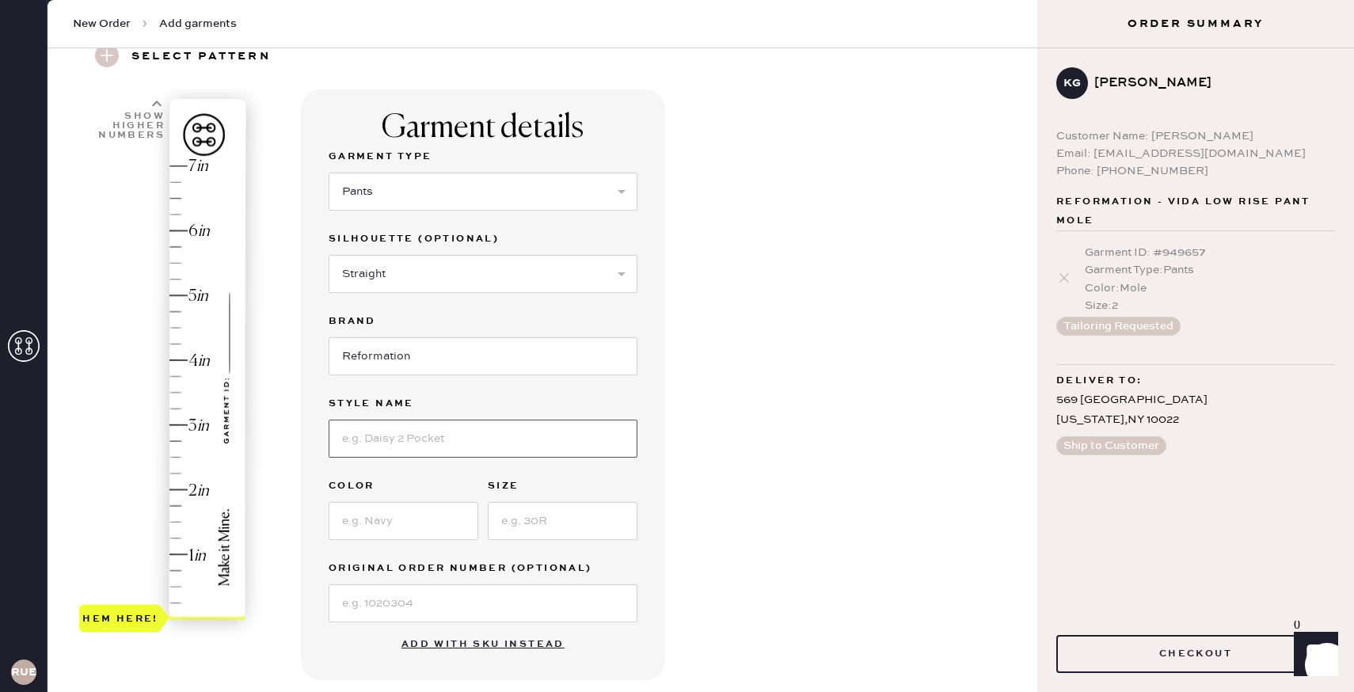
type input "Vida Low Rise Pant"
click at [413, 517] on input at bounding box center [404, 521] width 150 height 38
type input "White"
click at [530, 519] on input at bounding box center [563, 521] width 150 height 38
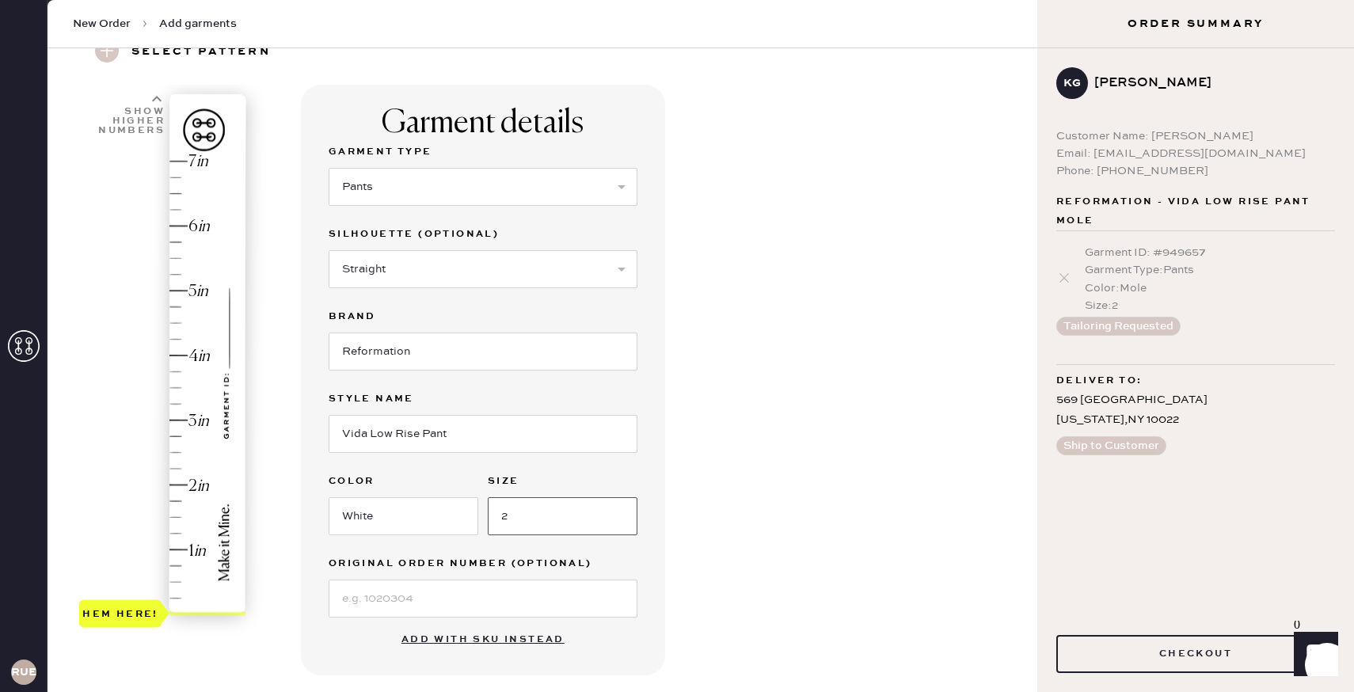
type input "2"
click at [185, 481] on div "Hem here!" at bounding box center [163, 387] width 169 height 467
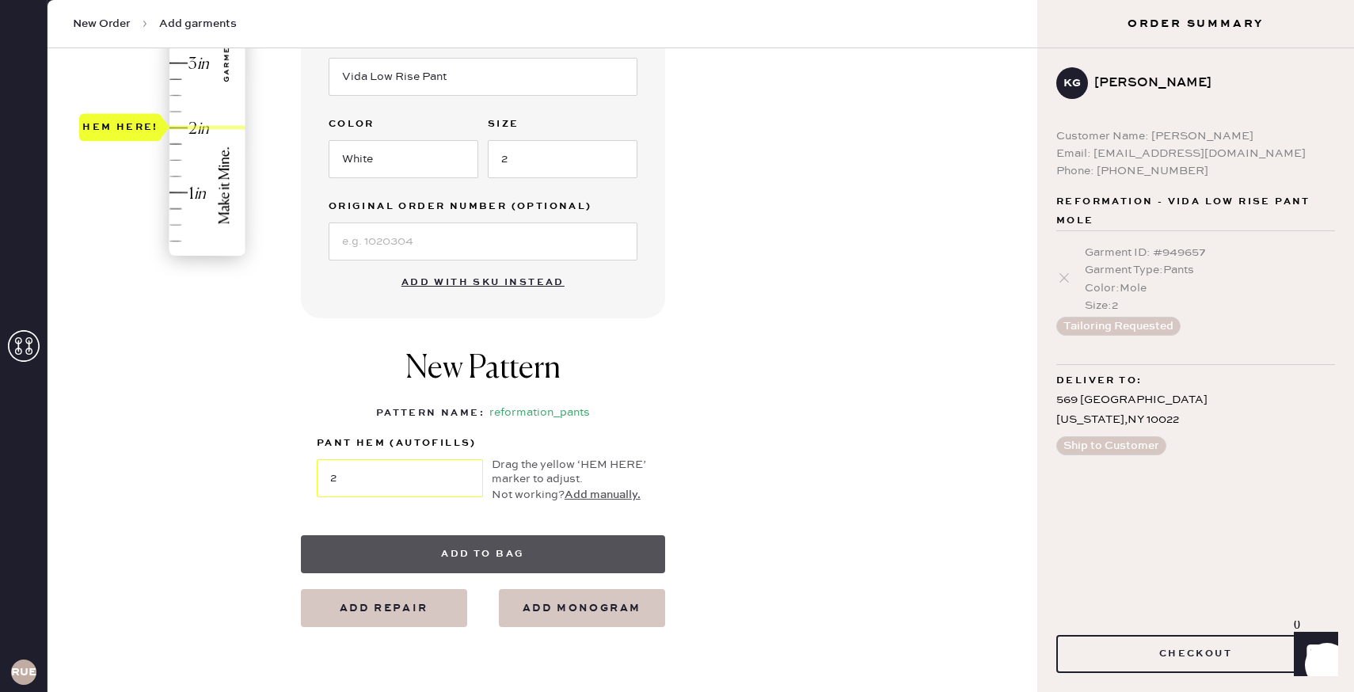
scroll to position [439, 0]
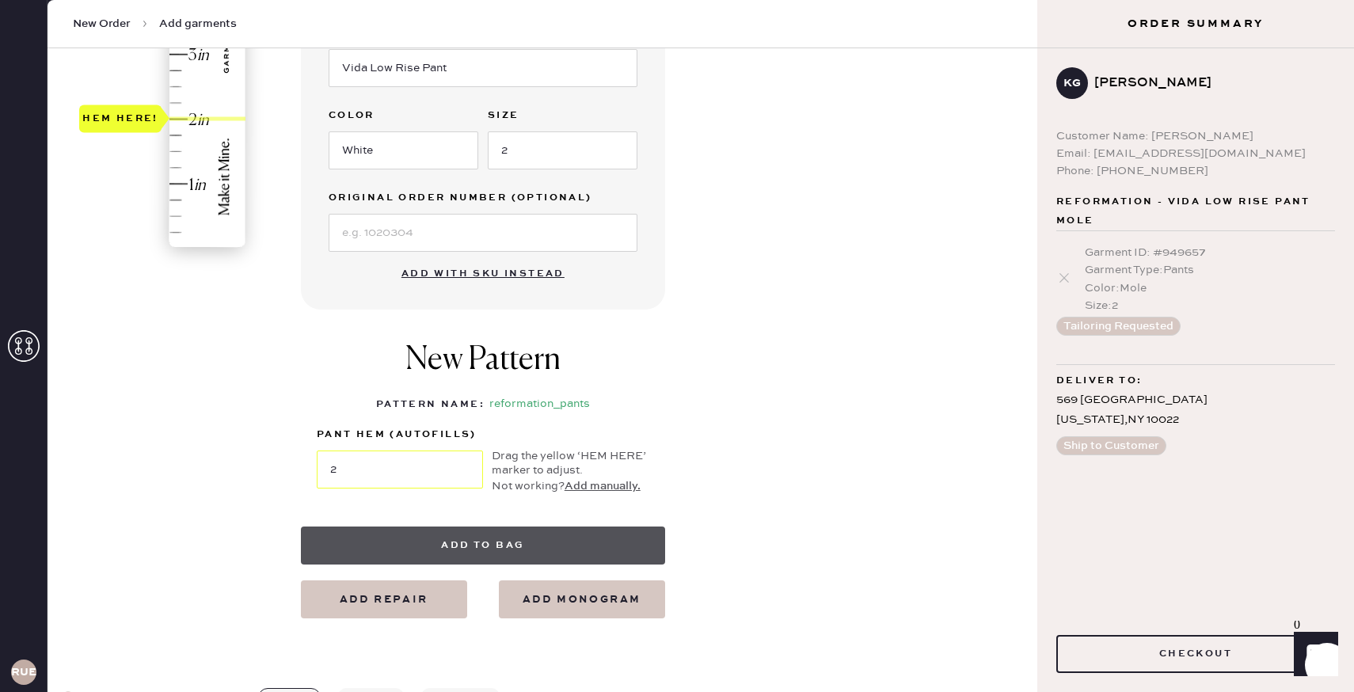
click at [514, 549] on button "Add to bag" at bounding box center [483, 545] width 364 height 38
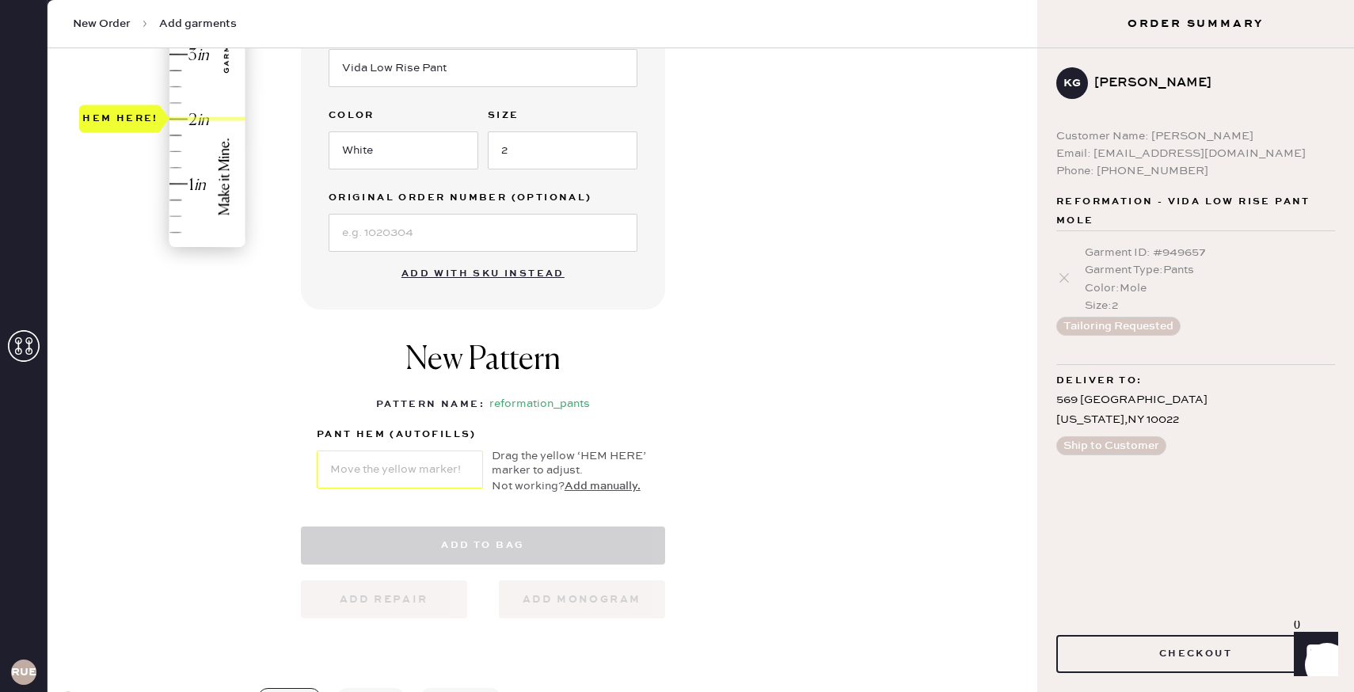
select select "4"
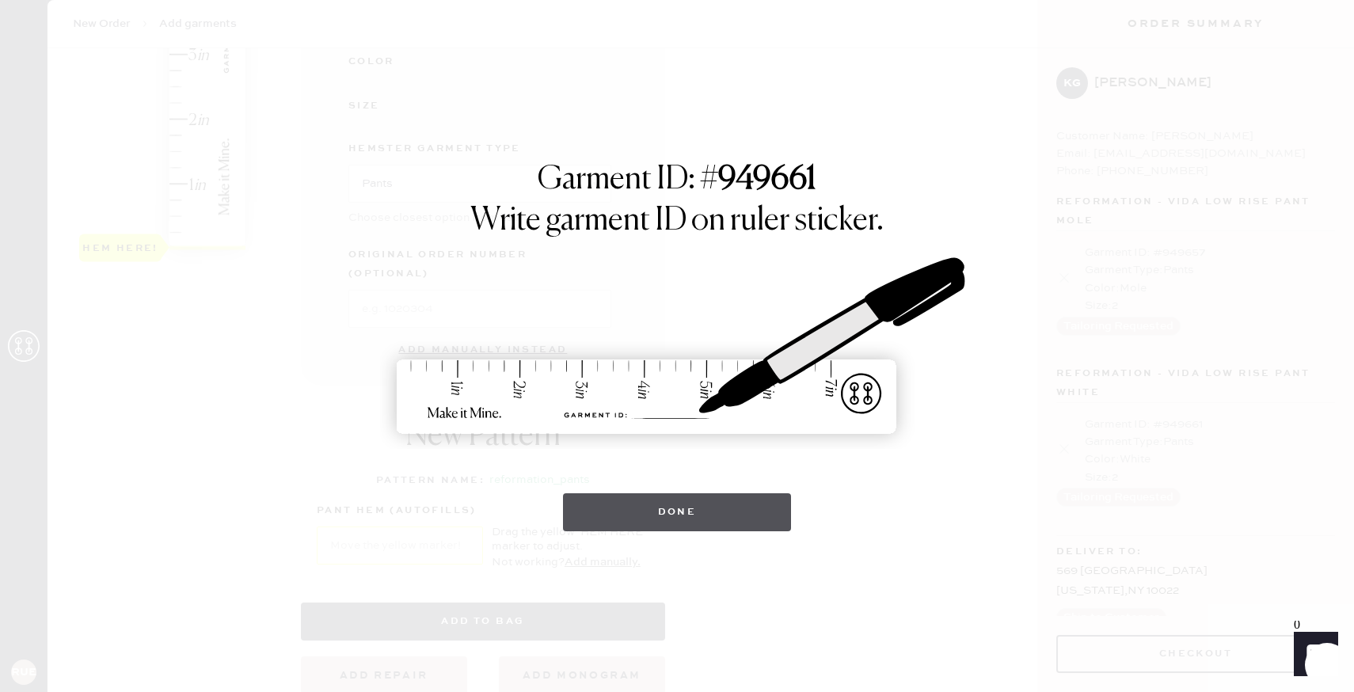
click at [595, 510] on button "Done" at bounding box center [677, 512] width 229 height 38
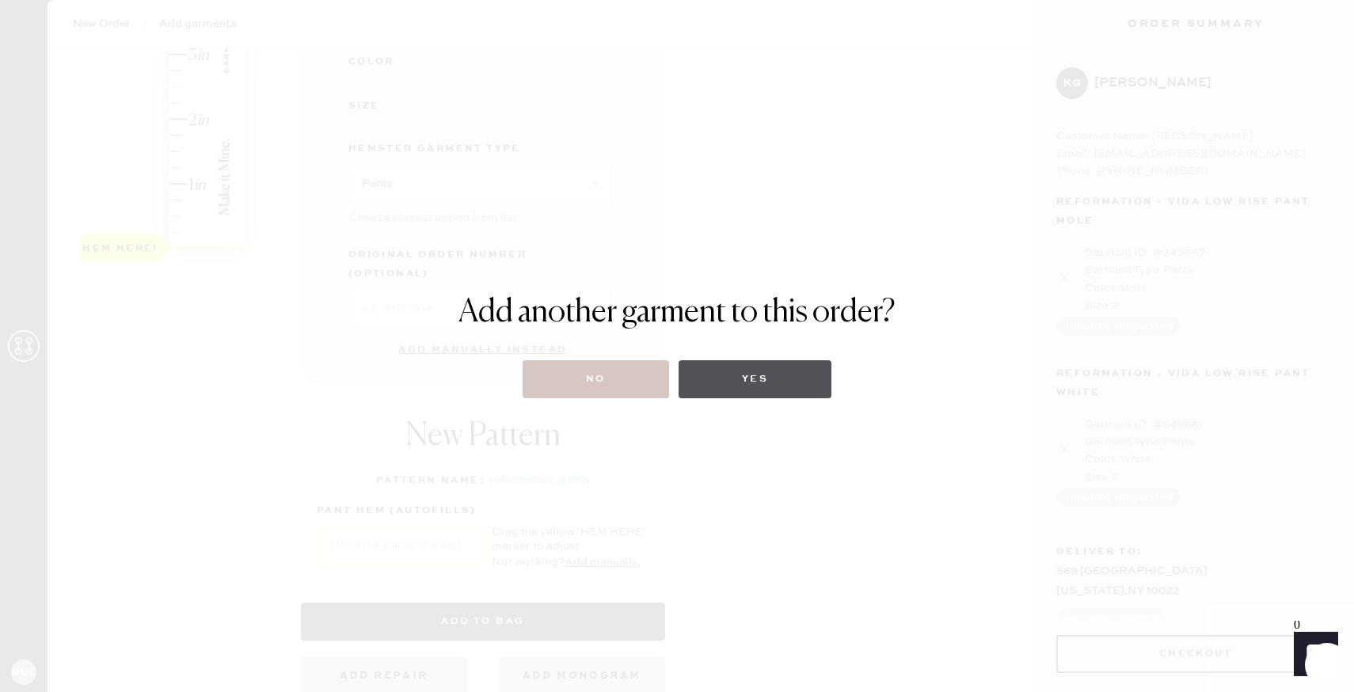
click at [747, 375] on button "Yes" at bounding box center [754, 379] width 153 height 38
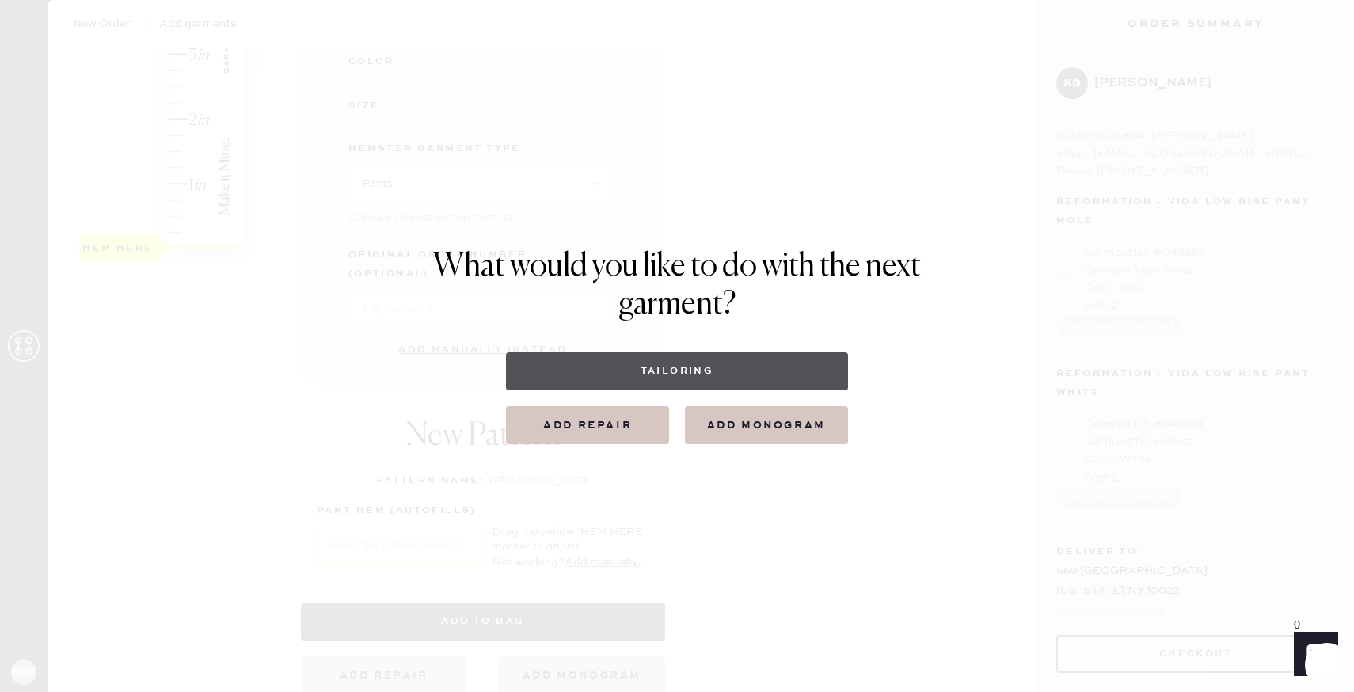
click at [761, 373] on button "Tailoring" at bounding box center [676, 371] width 341 height 38
select select
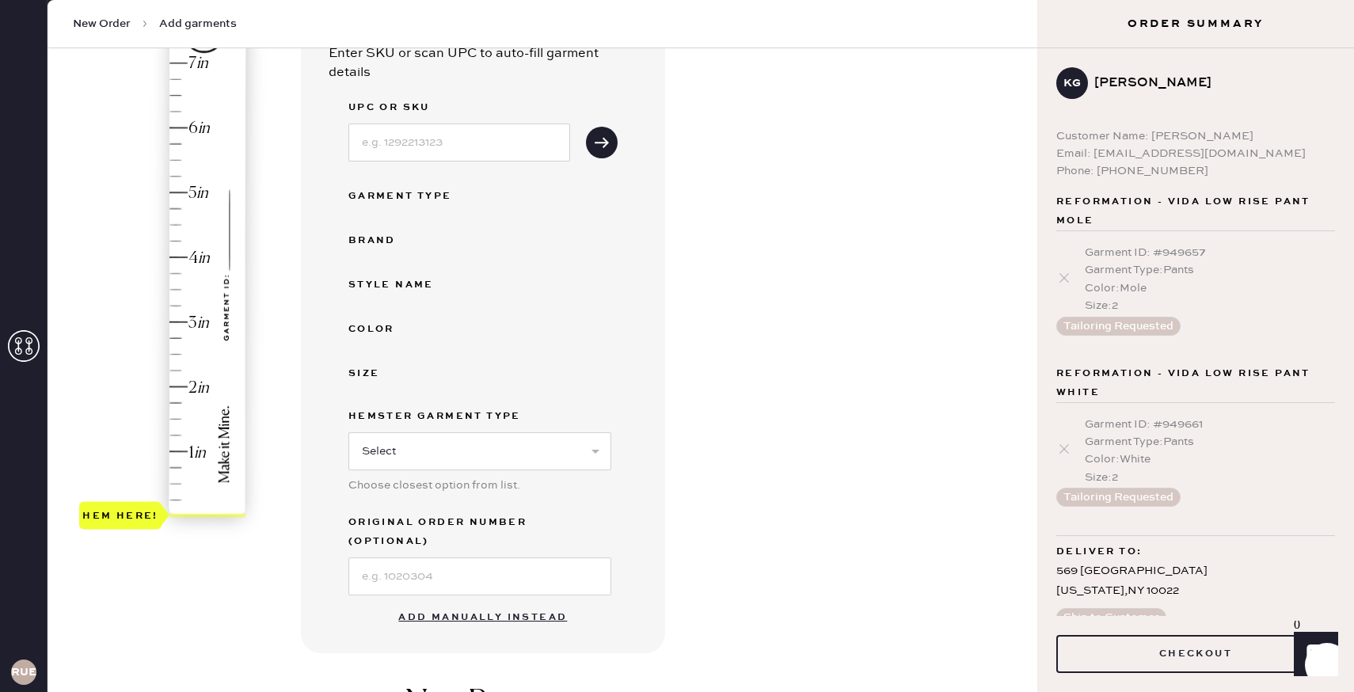
scroll to position [178, 0]
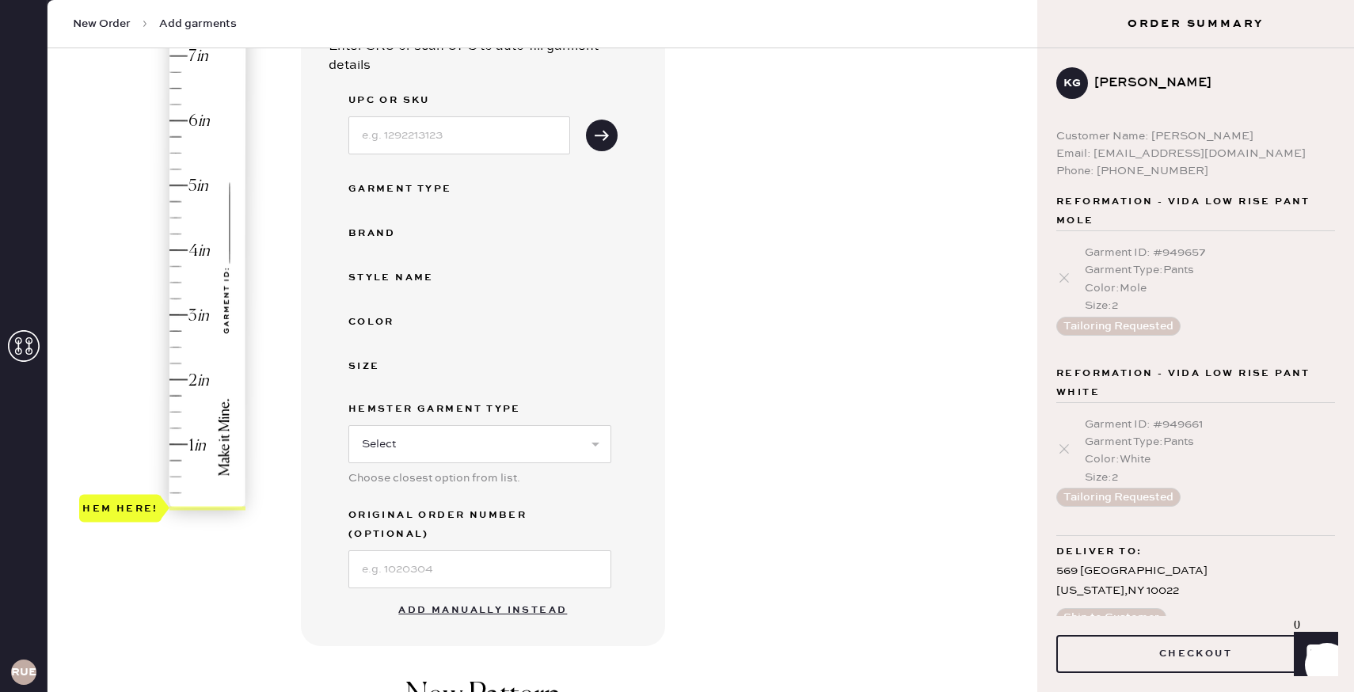
click at [526, 595] on button "Add manually instead" at bounding box center [483, 611] width 188 height 32
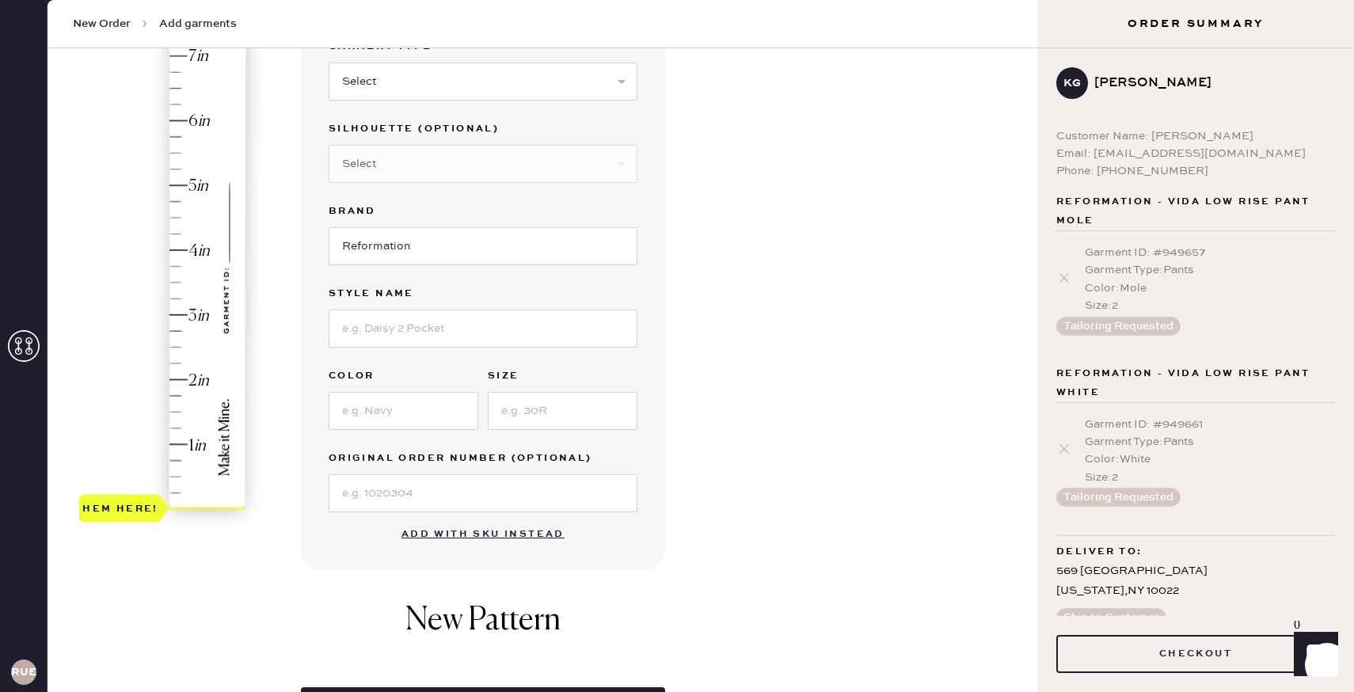
scroll to position [75, 0]
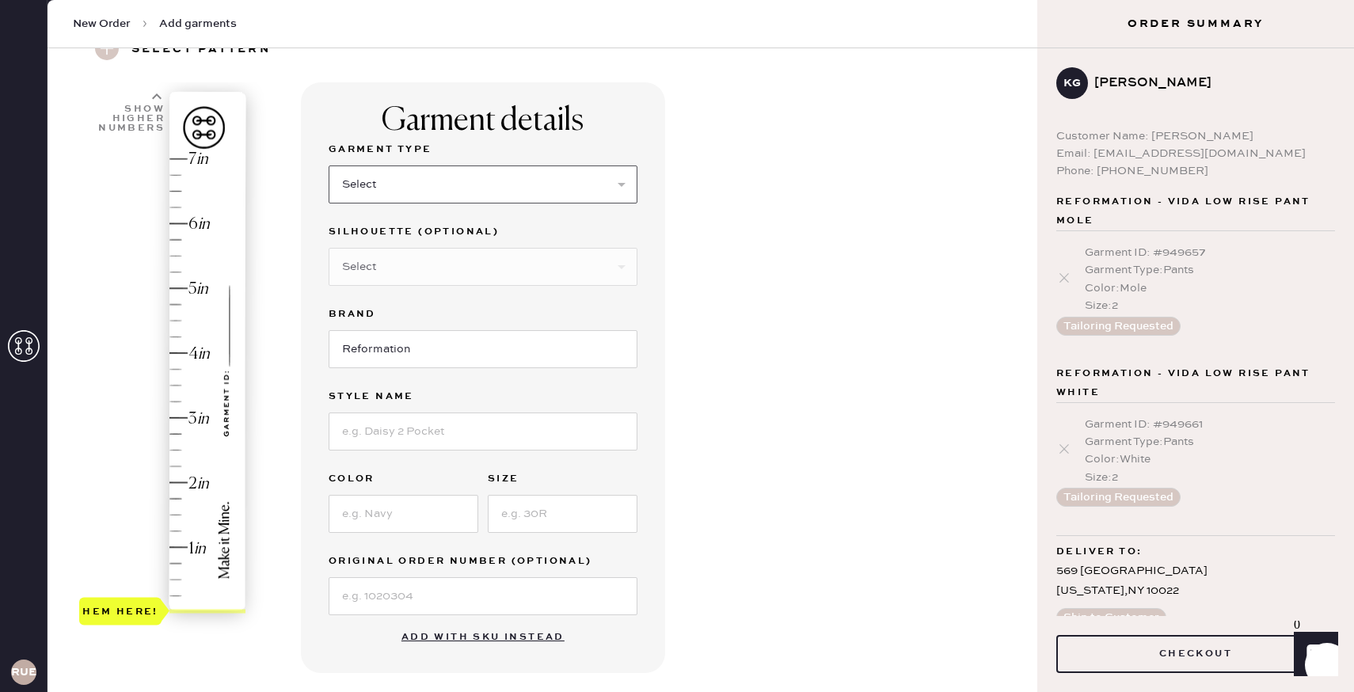
click at [416, 168] on select "Select Basic Skirt Jeans Leggings Pants Shorts Basic Sleeved Dress Basic Sleeve…" at bounding box center [483, 184] width 309 height 38
select select "4"
click at [444, 268] on select "Select Joggers Shorts Cropped Flare Boot Cut Straight Skinny Other" at bounding box center [483, 267] width 309 height 38
select select "11"
click at [439, 349] on input "Reformation" at bounding box center [483, 349] width 309 height 38
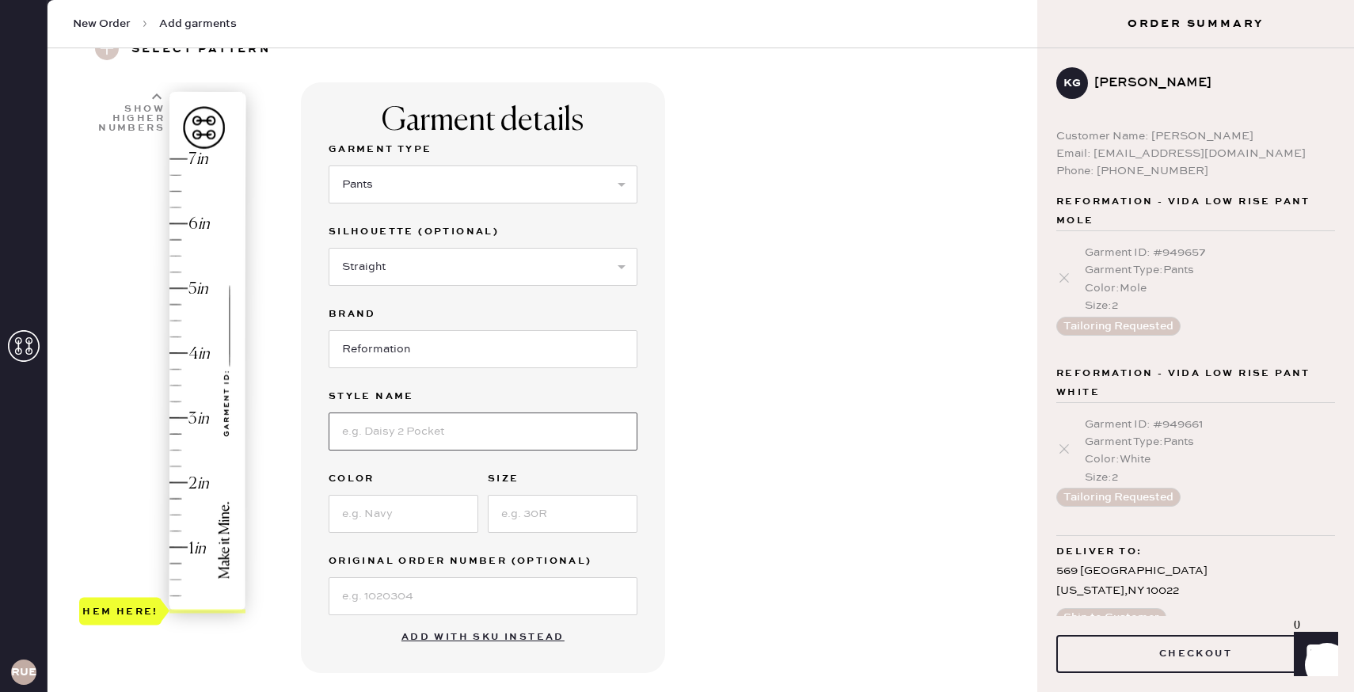
click at [454, 438] on input at bounding box center [483, 431] width 309 height 38
type input "Vida Low Rise Pant"
click at [449, 510] on input at bounding box center [404, 514] width 150 height 38
type input "Black"
click at [566, 520] on input at bounding box center [563, 514] width 150 height 38
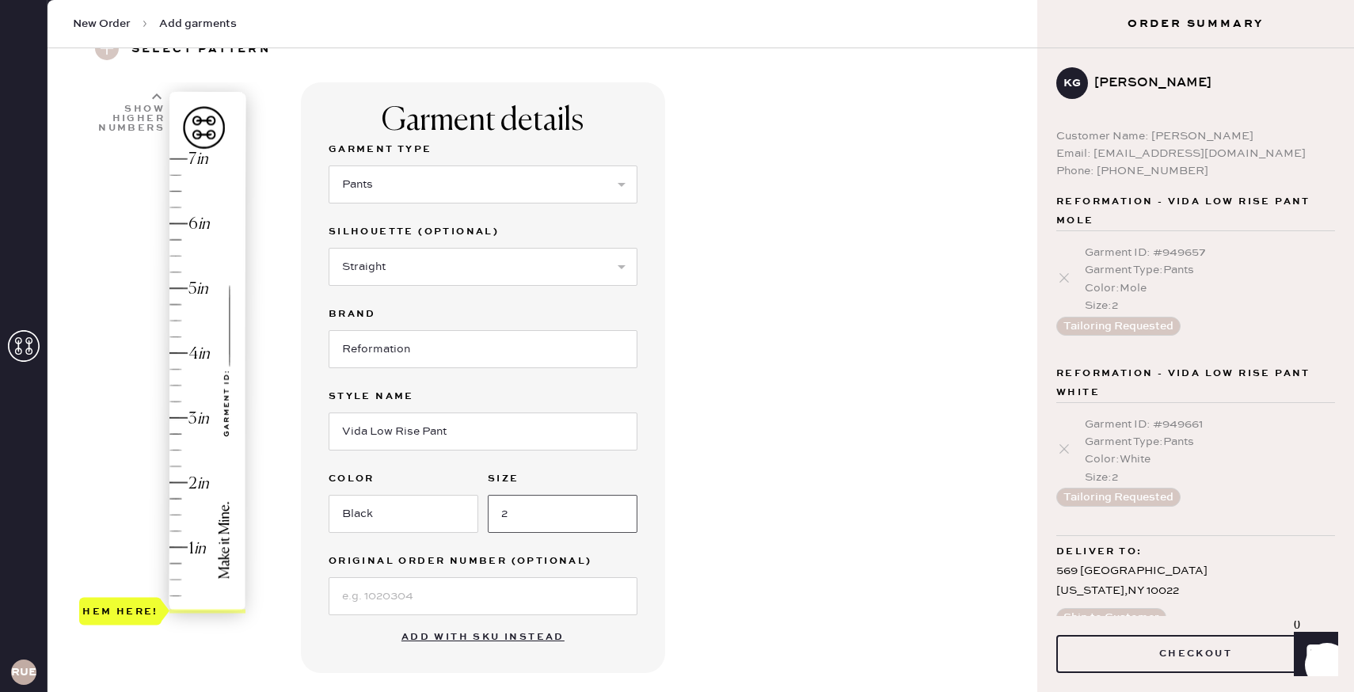
type input "2"
click at [205, 484] on div "Hem here!" at bounding box center [163, 385] width 169 height 467
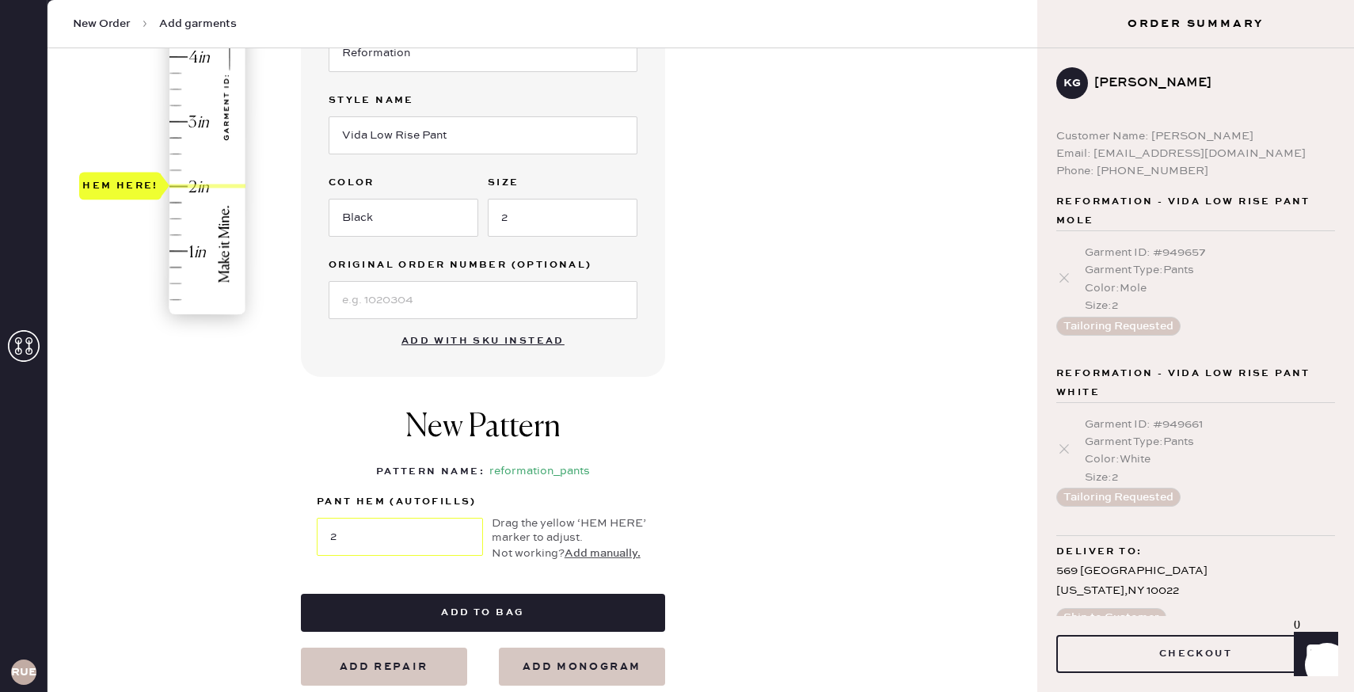
scroll to position [395, 0]
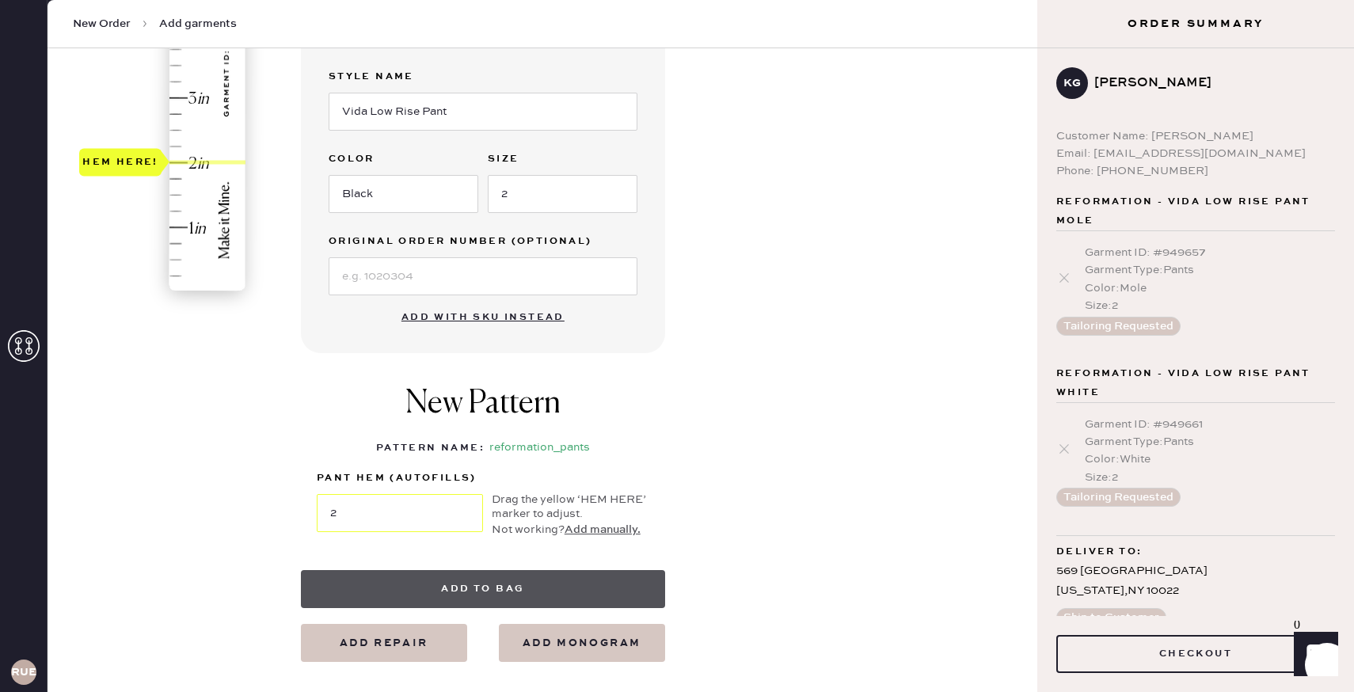
click at [509, 596] on button "Add to bag" at bounding box center [483, 589] width 364 height 38
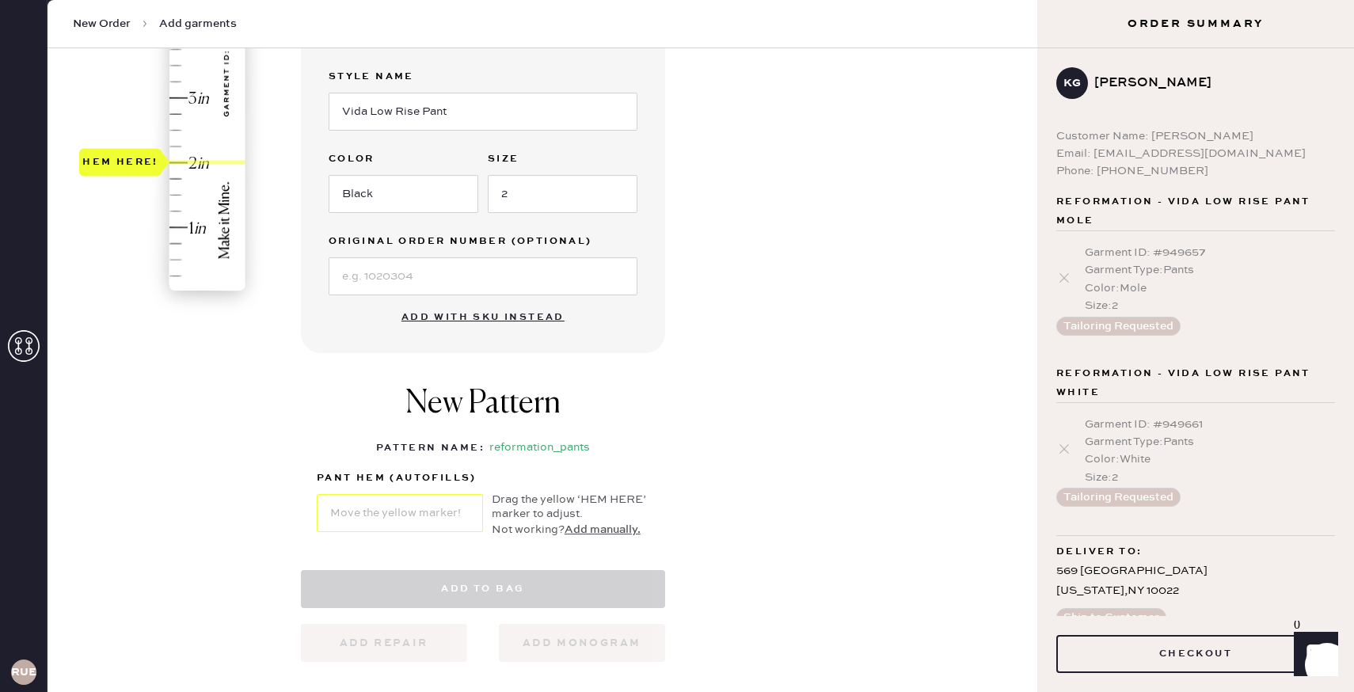
select select "4"
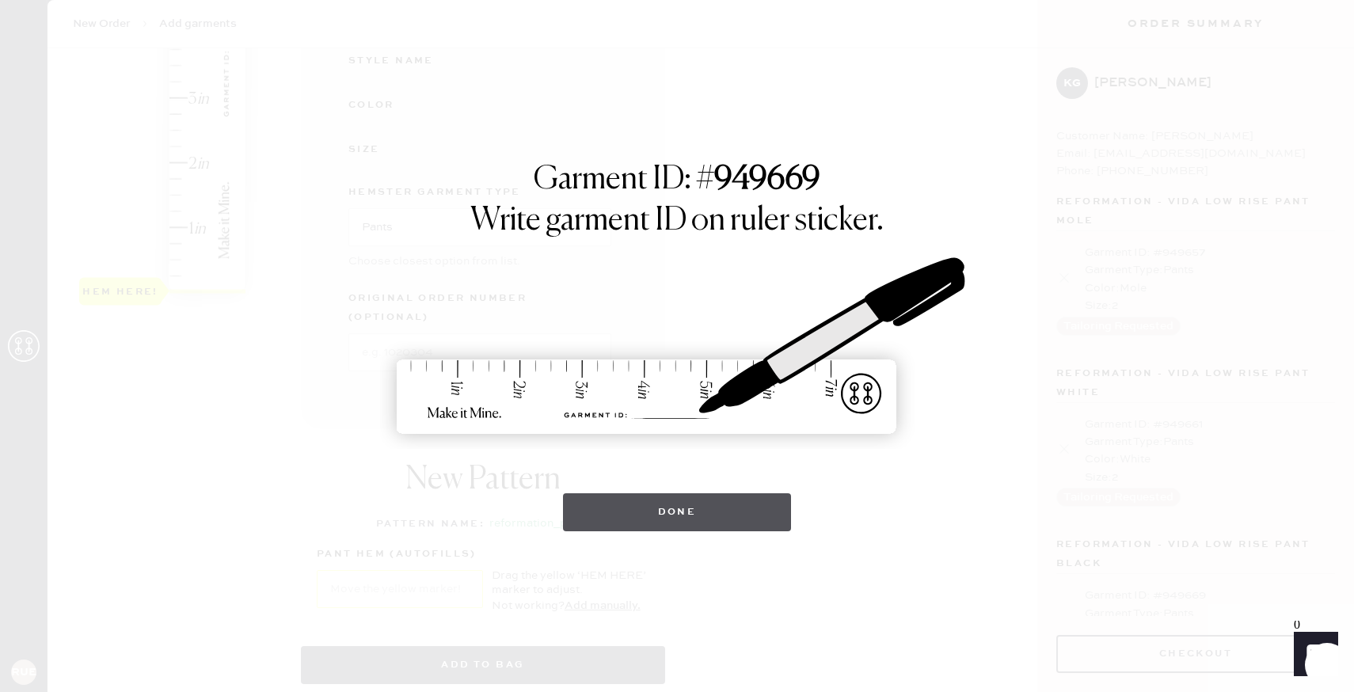
click at [651, 508] on button "Done" at bounding box center [677, 512] width 229 height 38
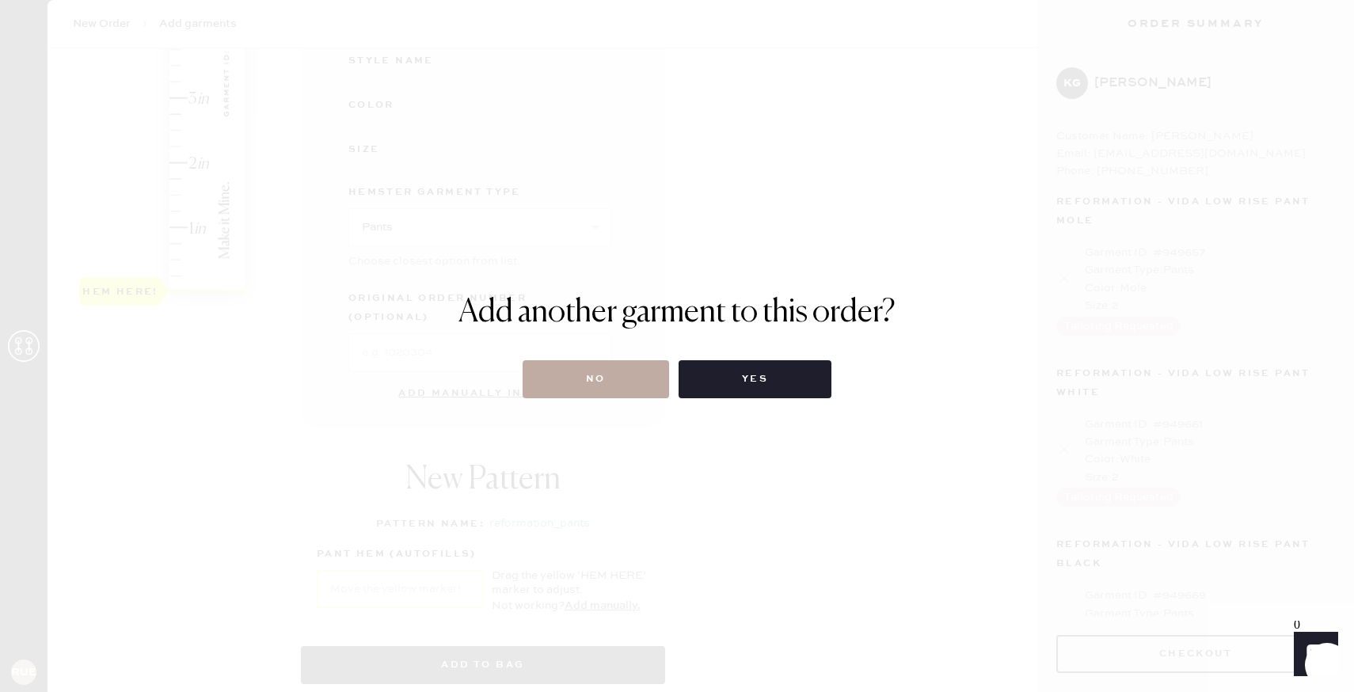
click at [609, 390] on button "No" at bounding box center [596, 379] width 146 height 38
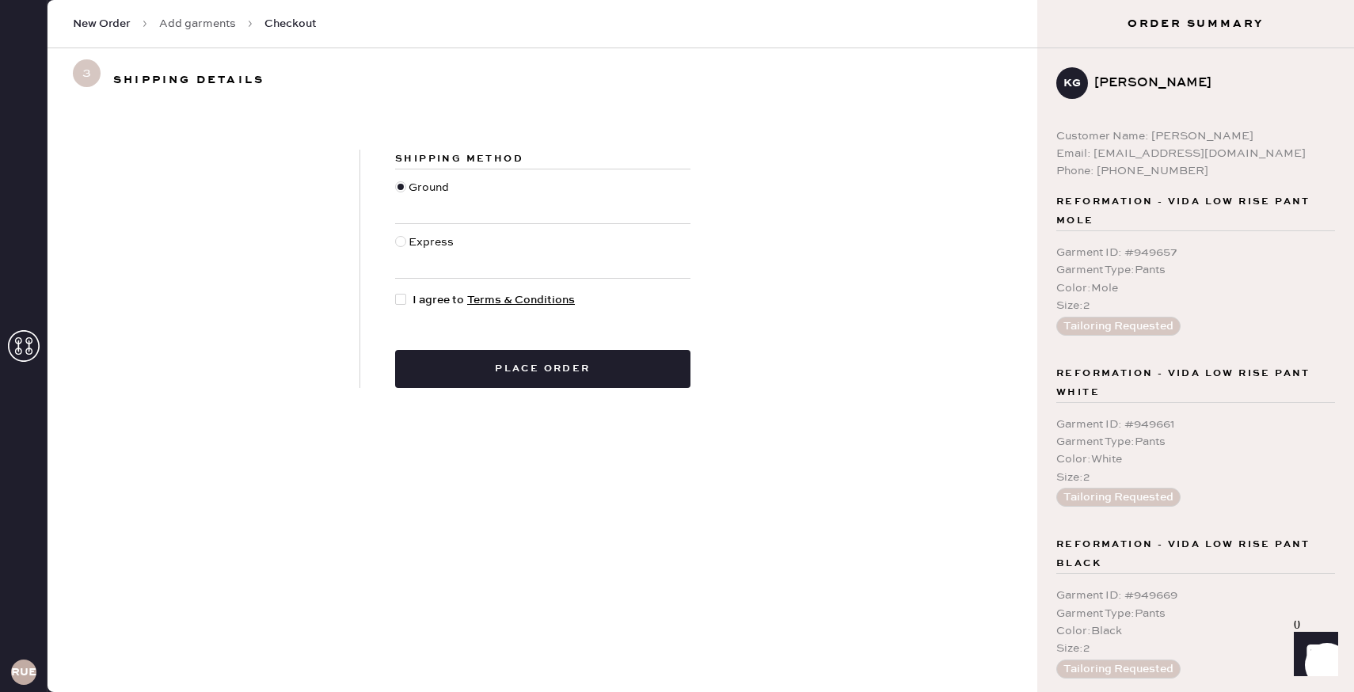
click at [401, 300] on div at bounding box center [400, 299] width 11 height 11
click at [396, 292] on input "I agree to Terms & Conditions" at bounding box center [395, 291] width 1 height 1
checkbox input "true"
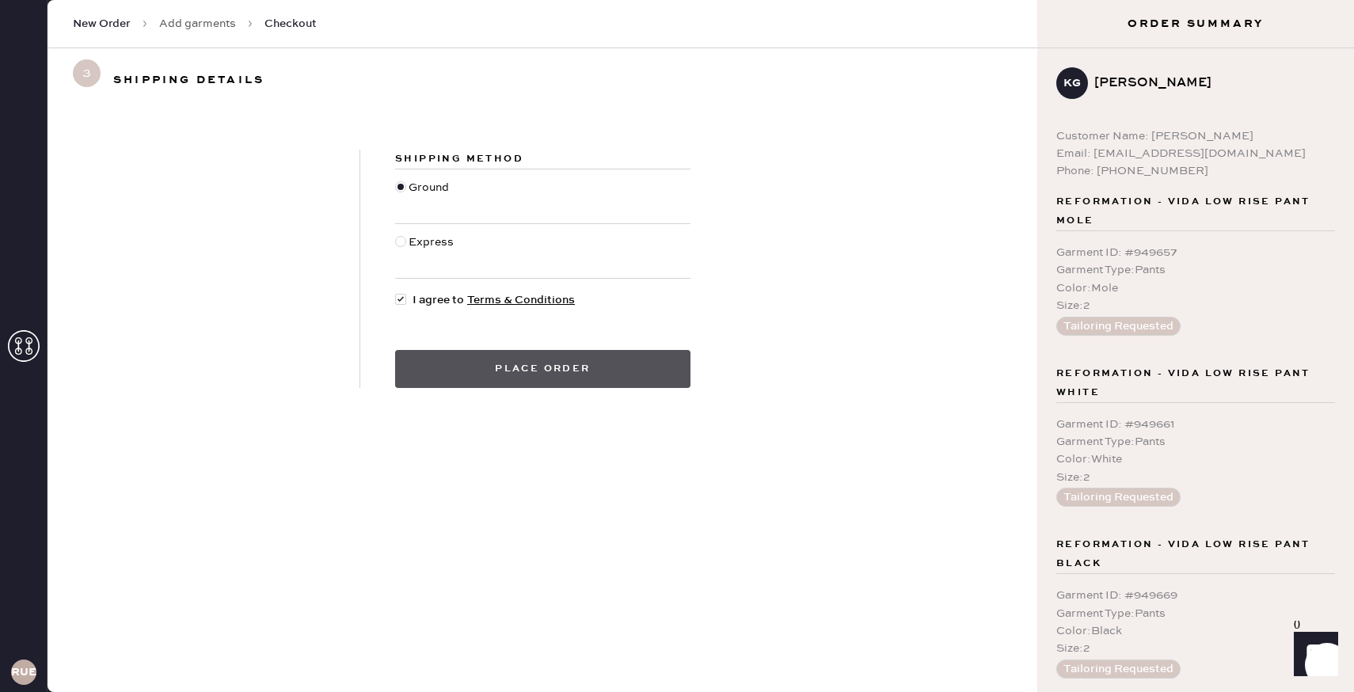
click at [431, 360] on button "Place order" at bounding box center [542, 369] width 295 height 38
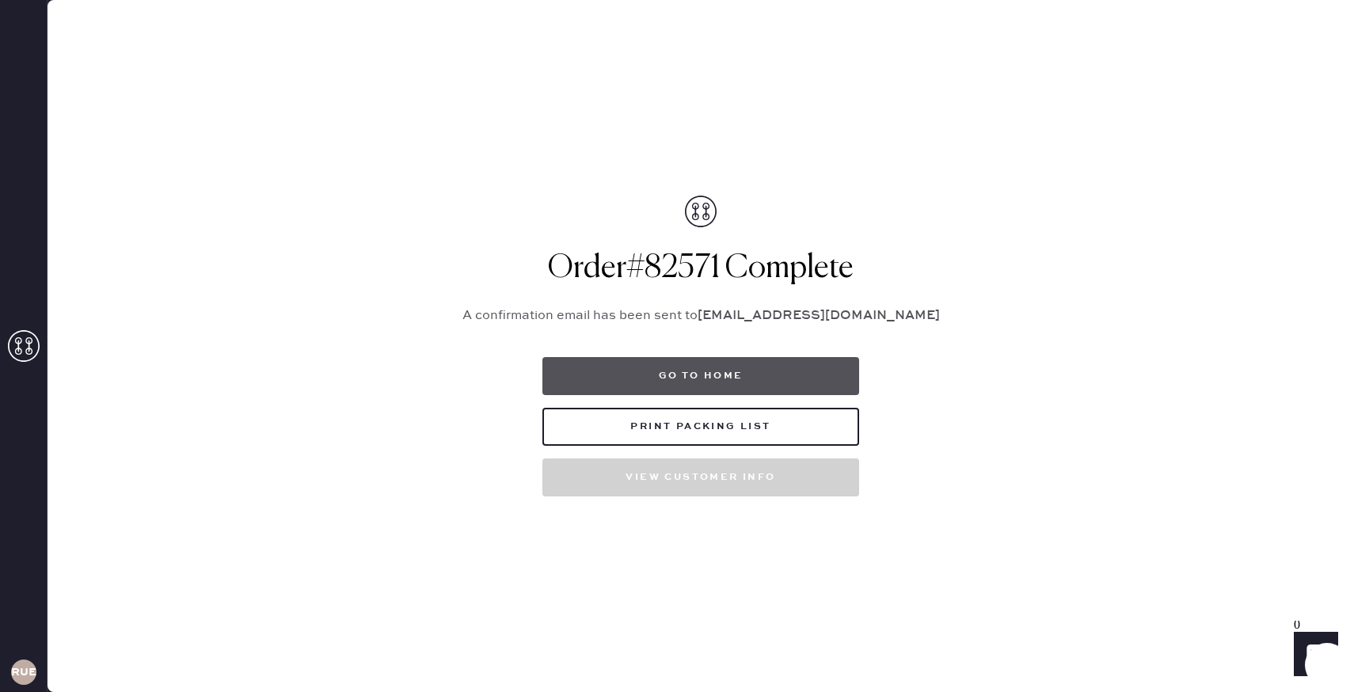
click at [716, 363] on button "Go to home" at bounding box center [700, 376] width 317 height 38
